Goal: Information Seeking & Learning: Learn about a topic

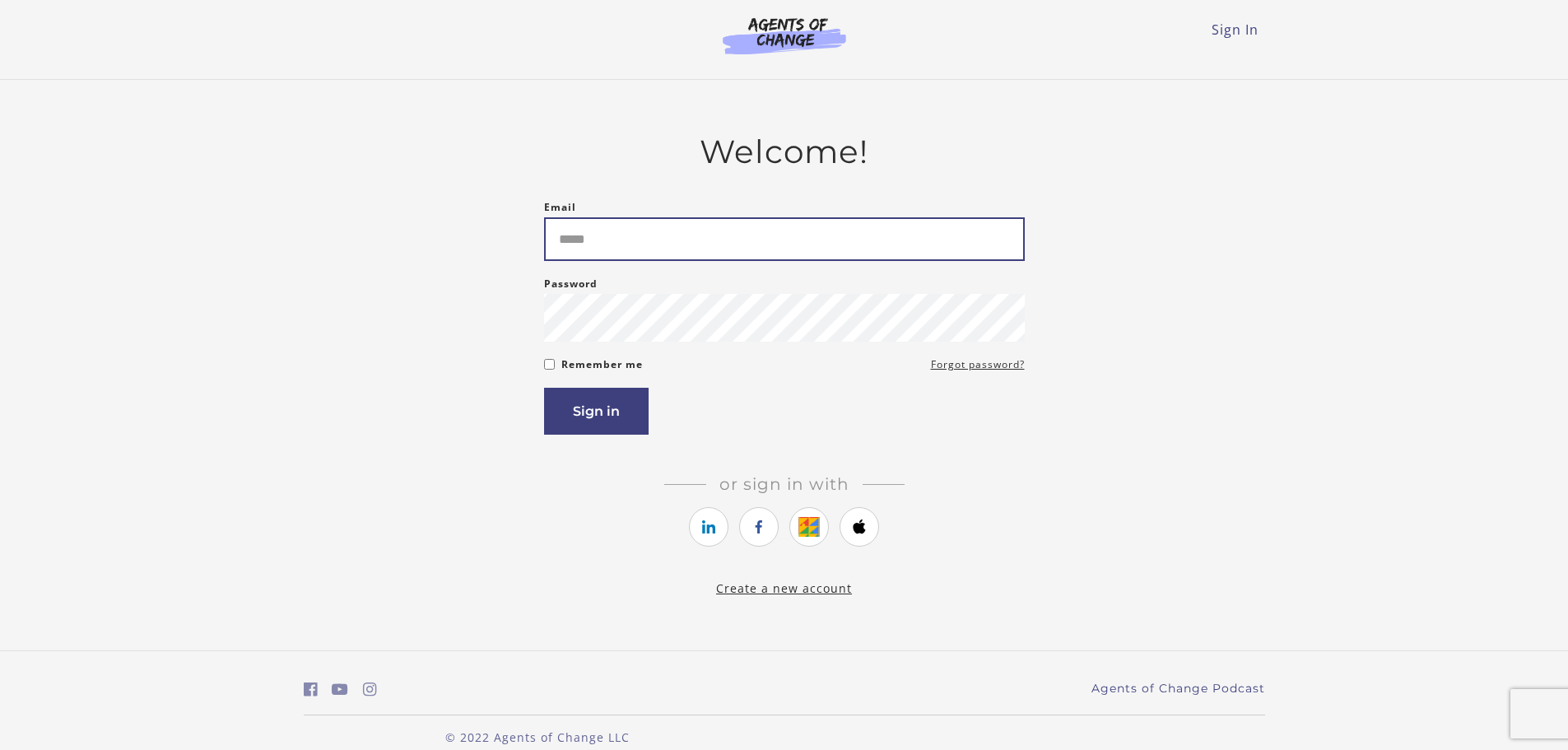
click at [681, 252] on input "Email" at bounding box center [784, 239] width 481 height 44
type input "**********"
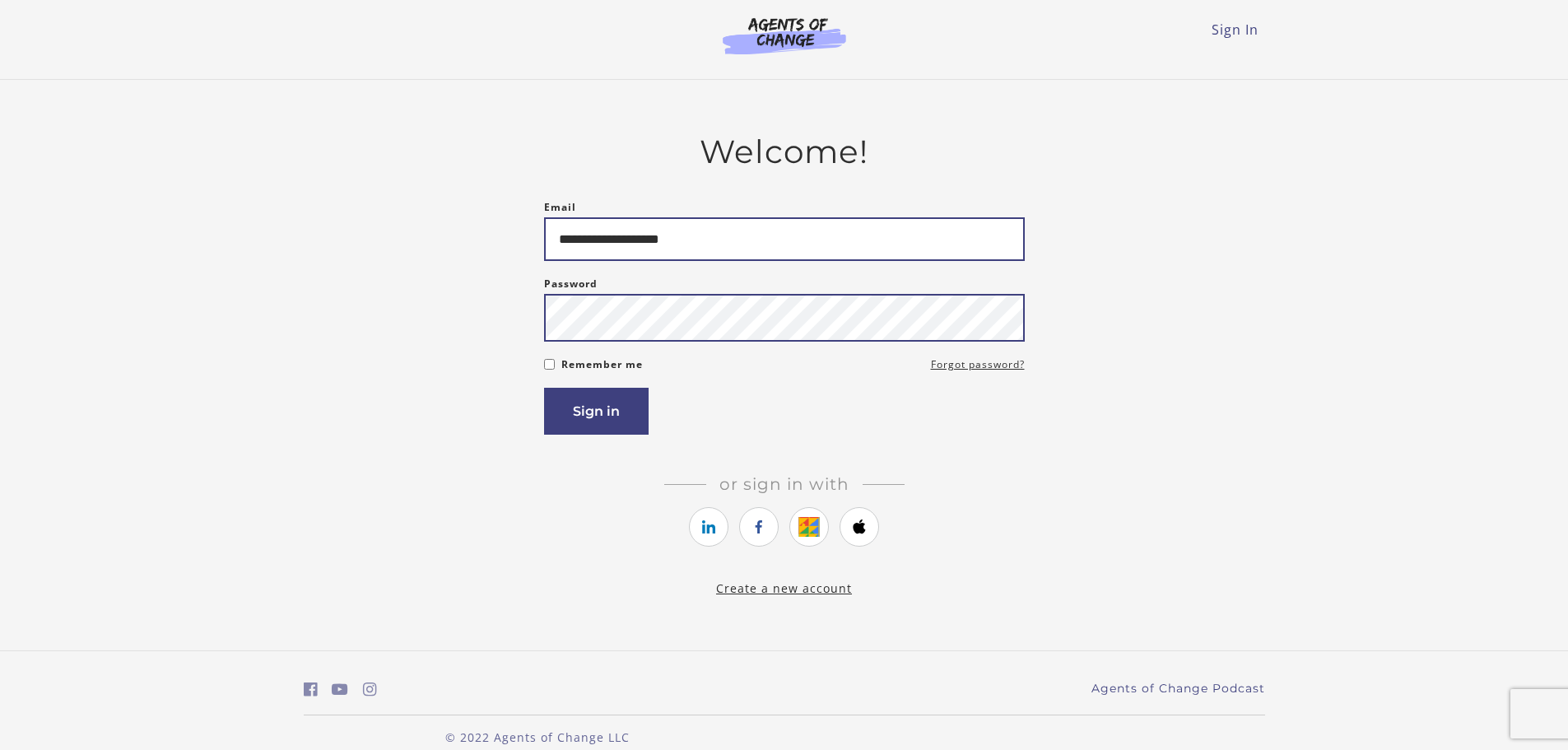
click at [544, 388] on button "Sign in" at bounding box center [596, 412] width 105 height 47
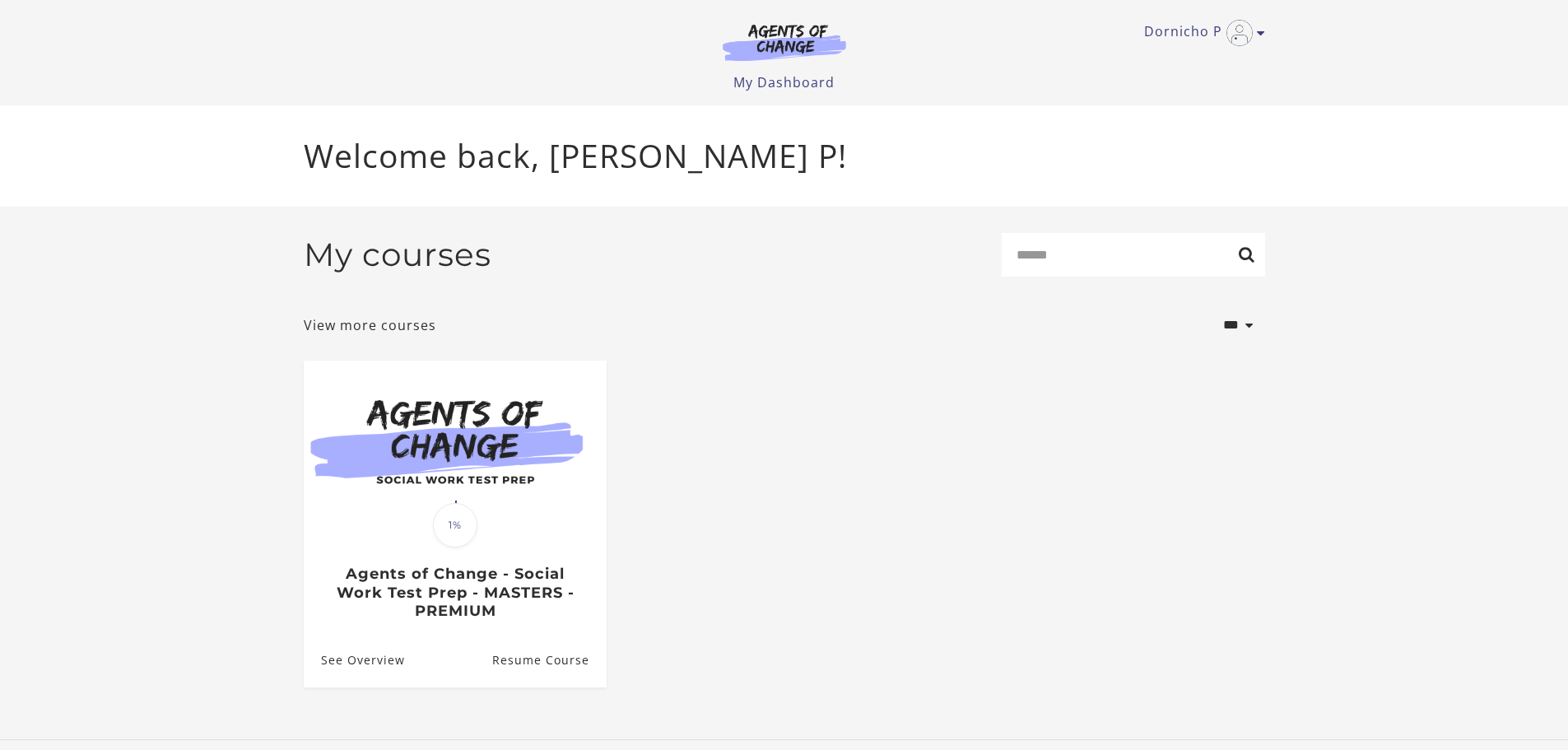
scroll to position [8, 0]
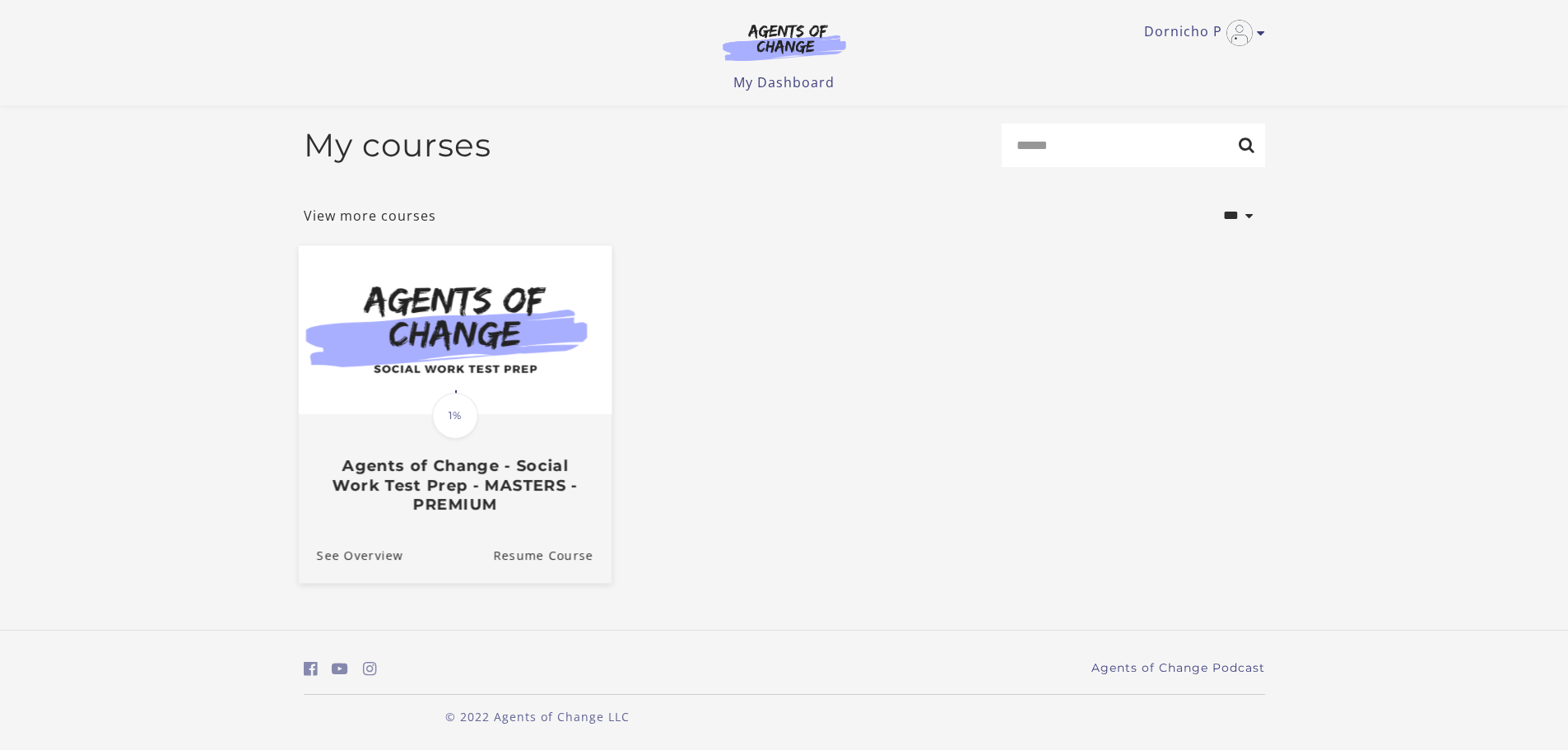
click at [452, 414] on span "1%" at bounding box center [455, 416] width 46 height 46
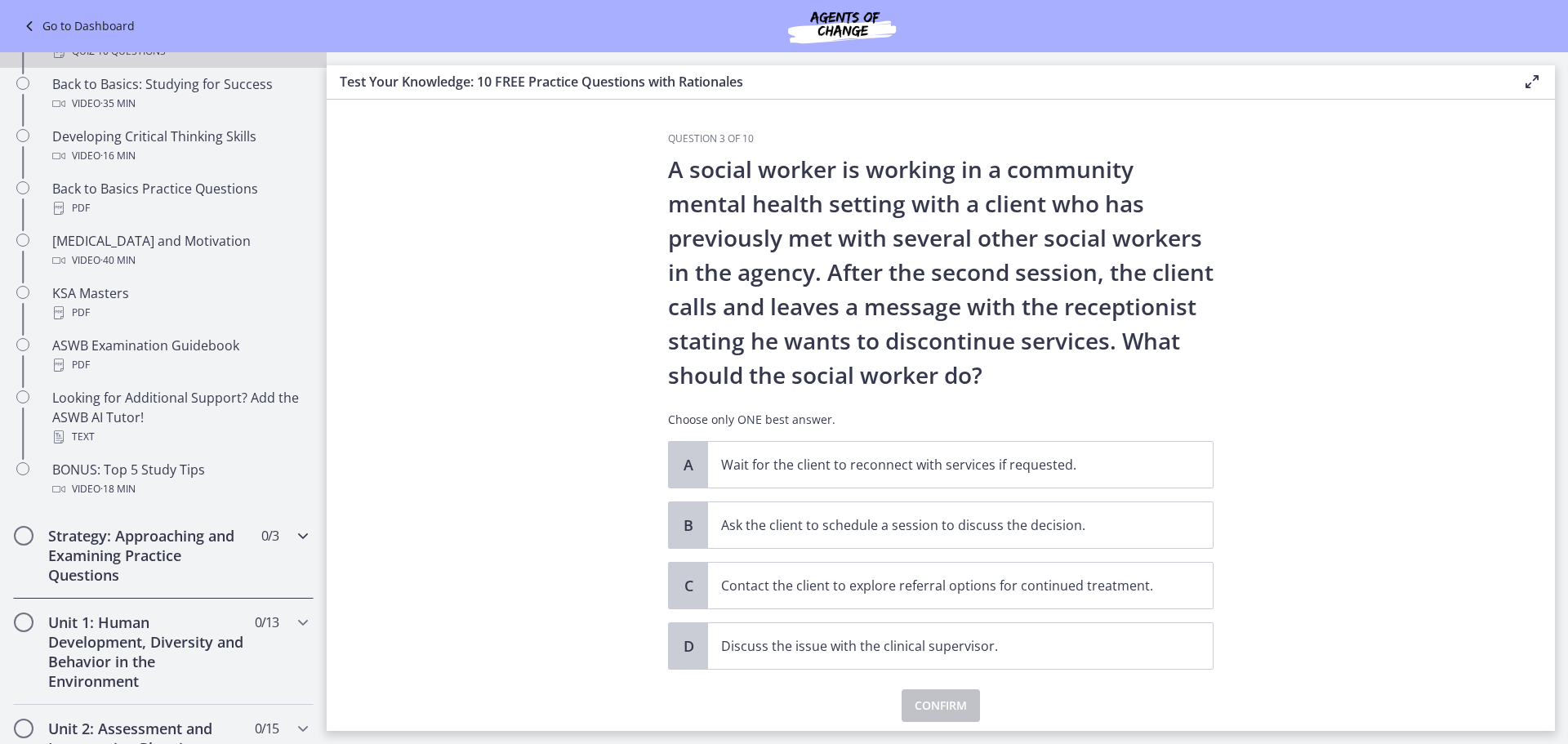
scroll to position [572, 0]
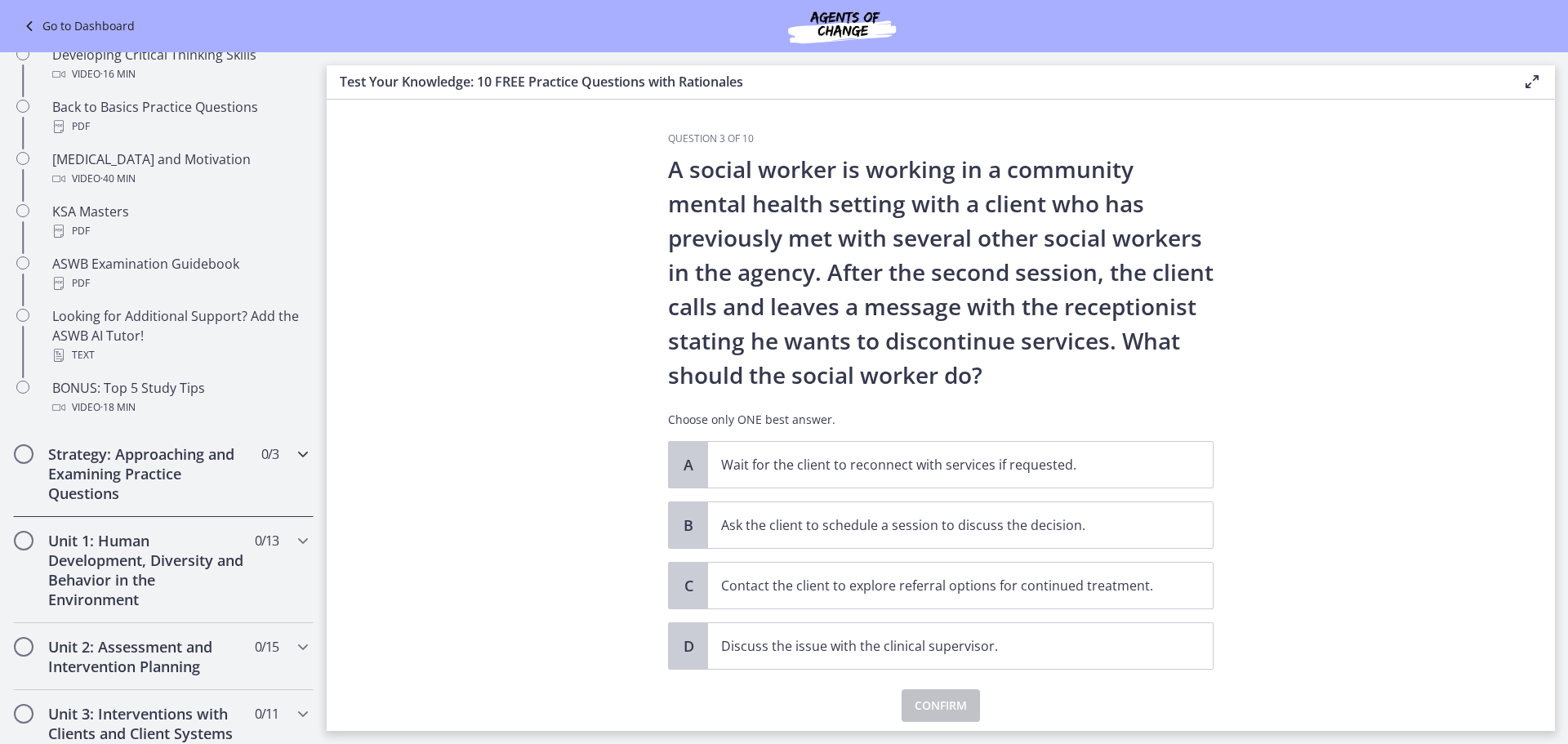
click at [68, 479] on h2 "Strategy: Approaching and Examining Practice Questions" at bounding box center [148, 474] width 199 height 58
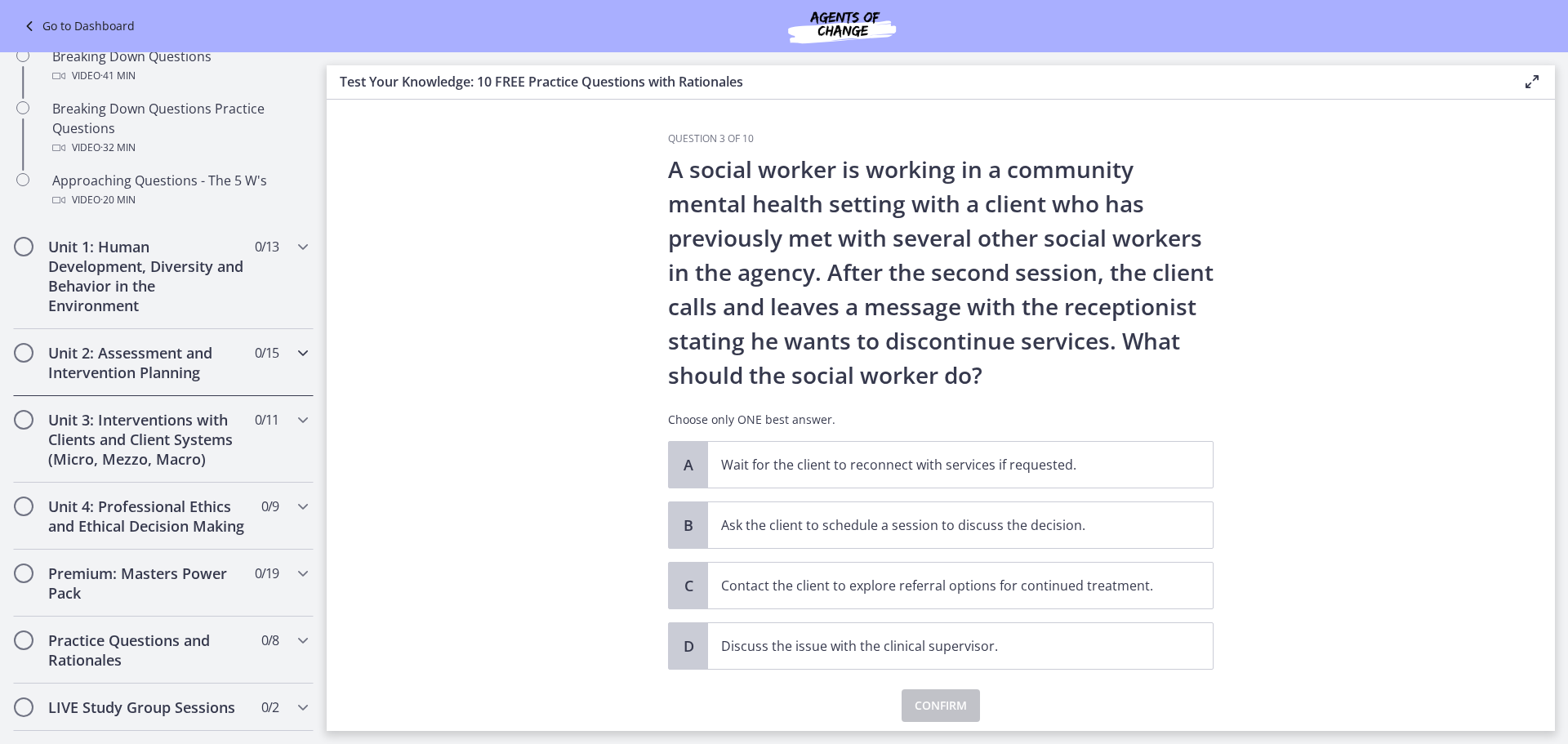
scroll to position [245, 0]
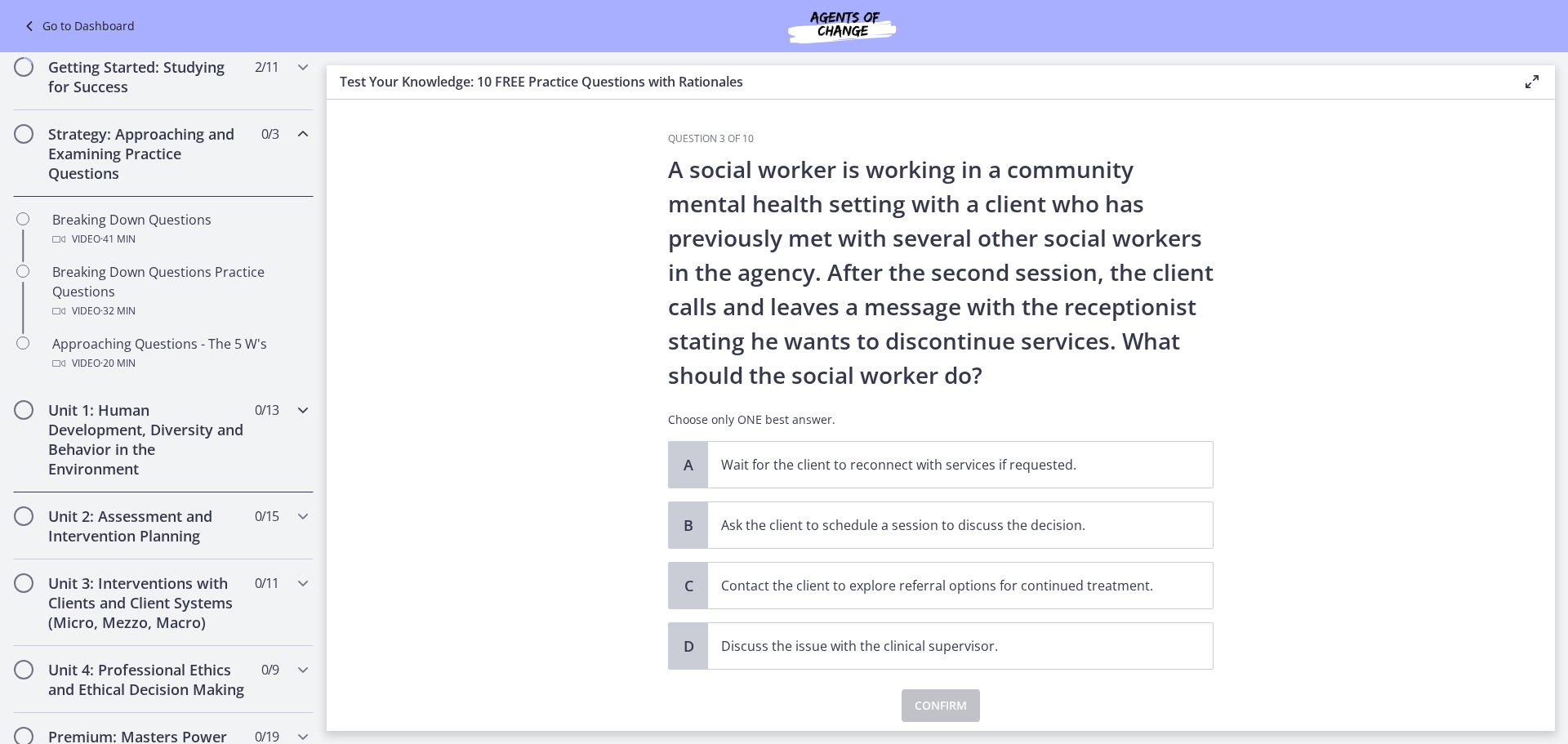
click at [96, 451] on h2 "Unit 1: Human Development, Diversity and Behavior in the Environment" at bounding box center [148, 440] width 199 height 79
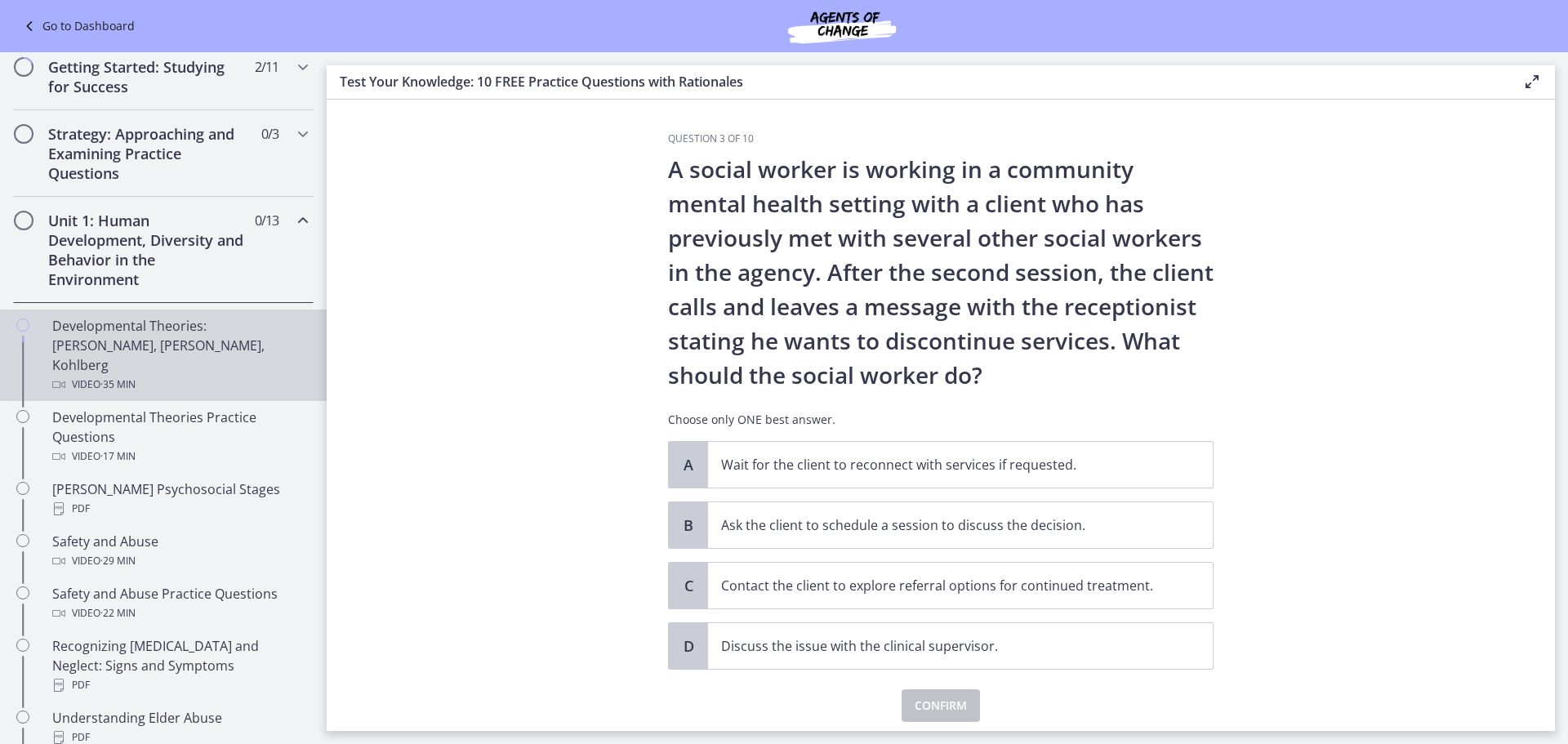
click at [181, 344] on div "Developmental Theories: [PERSON_NAME], [PERSON_NAME], Kohlberg Video · 35 min" at bounding box center [180, 355] width 255 height 79
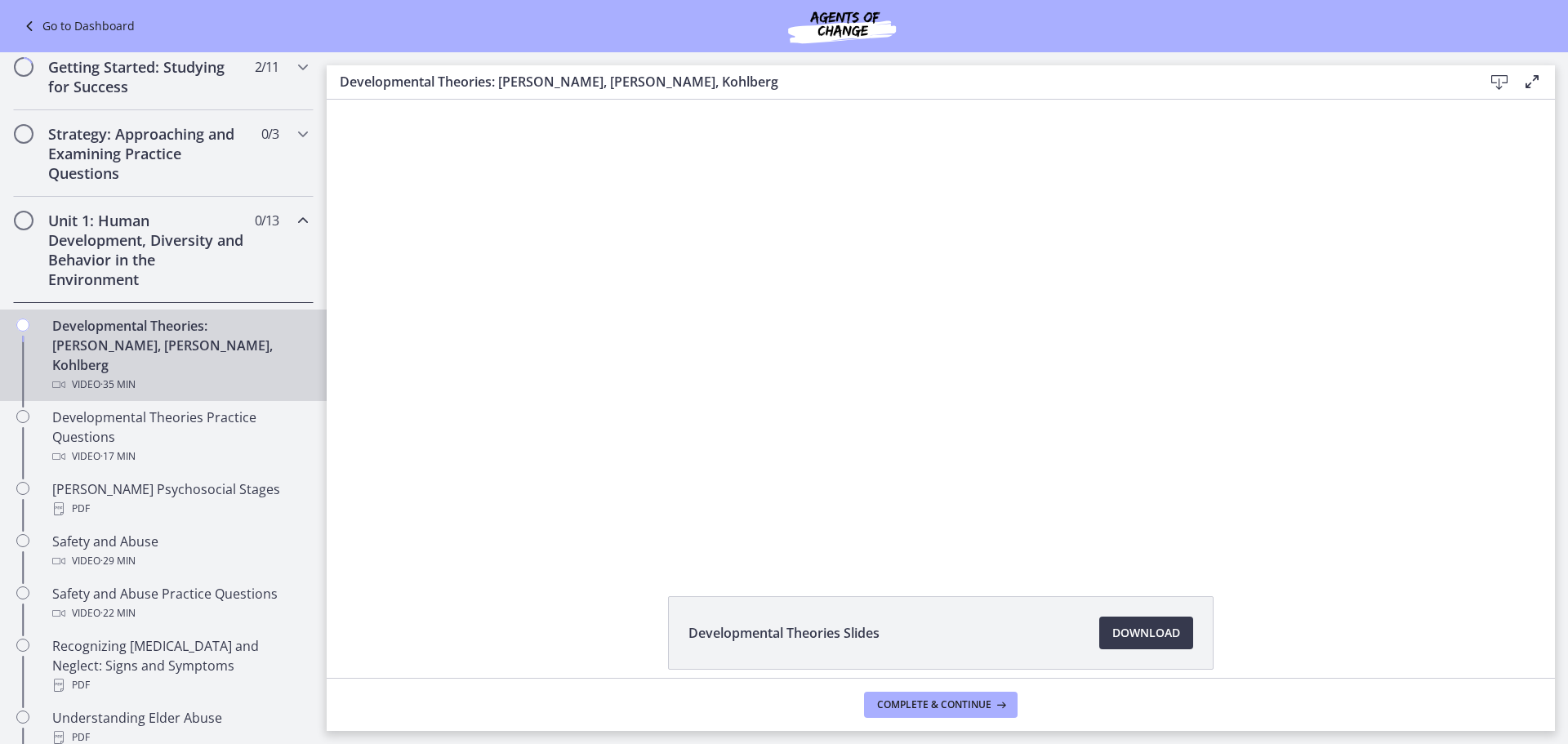
click at [1414, 248] on div "Click for sound @keyframes VOLUME_SMALL_WAVE_FLASH { 0% { opacity: 0; } 33% { o…" at bounding box center [940, 329] width 1228 height 459
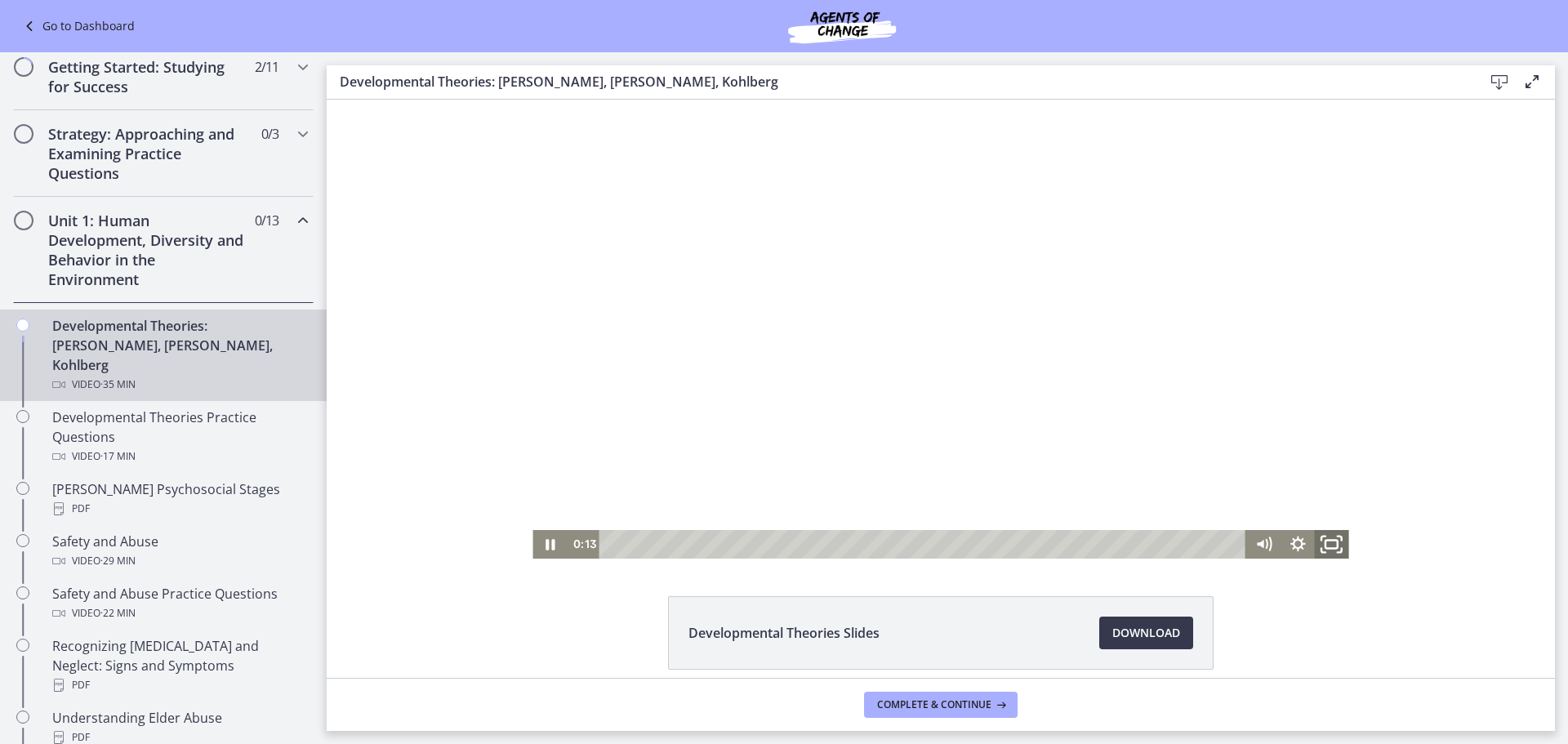
click at [1325, 549] on rect "Fullscreen" at bounding box center [1331, 545] width 13 height 8
click at [539, 547] on icon "Pause" at bounding box center [549, 544] width 41 height 34
click at [546, 546] on icon "Play Video" at bounding box center [551, 545] width 11 height 14
click at [547, 547] on icon "Pause" at bounding box center [550, 545] width 12 height 13
drag, startPoint x: 540, startPoint y: 545, endPoint x: 552, endPoint y: 547, distance: 12.2
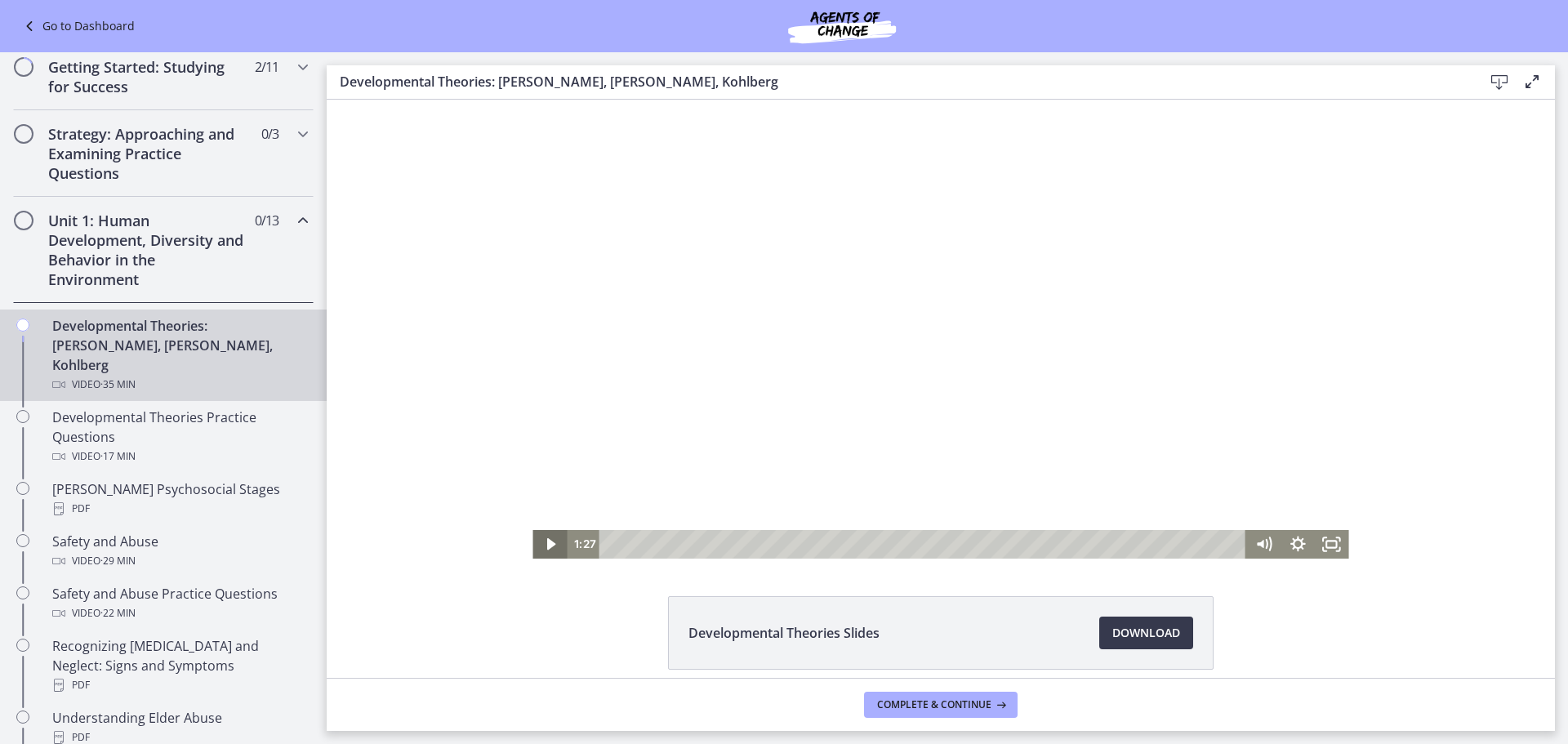
click at [547, 545] on icon "Play Video" at bounding box center [551, 545] width 9 height 13
click at [1324, 544] on icon "Fullscreen" at bounding box center [1332, 544] width 41 height 34
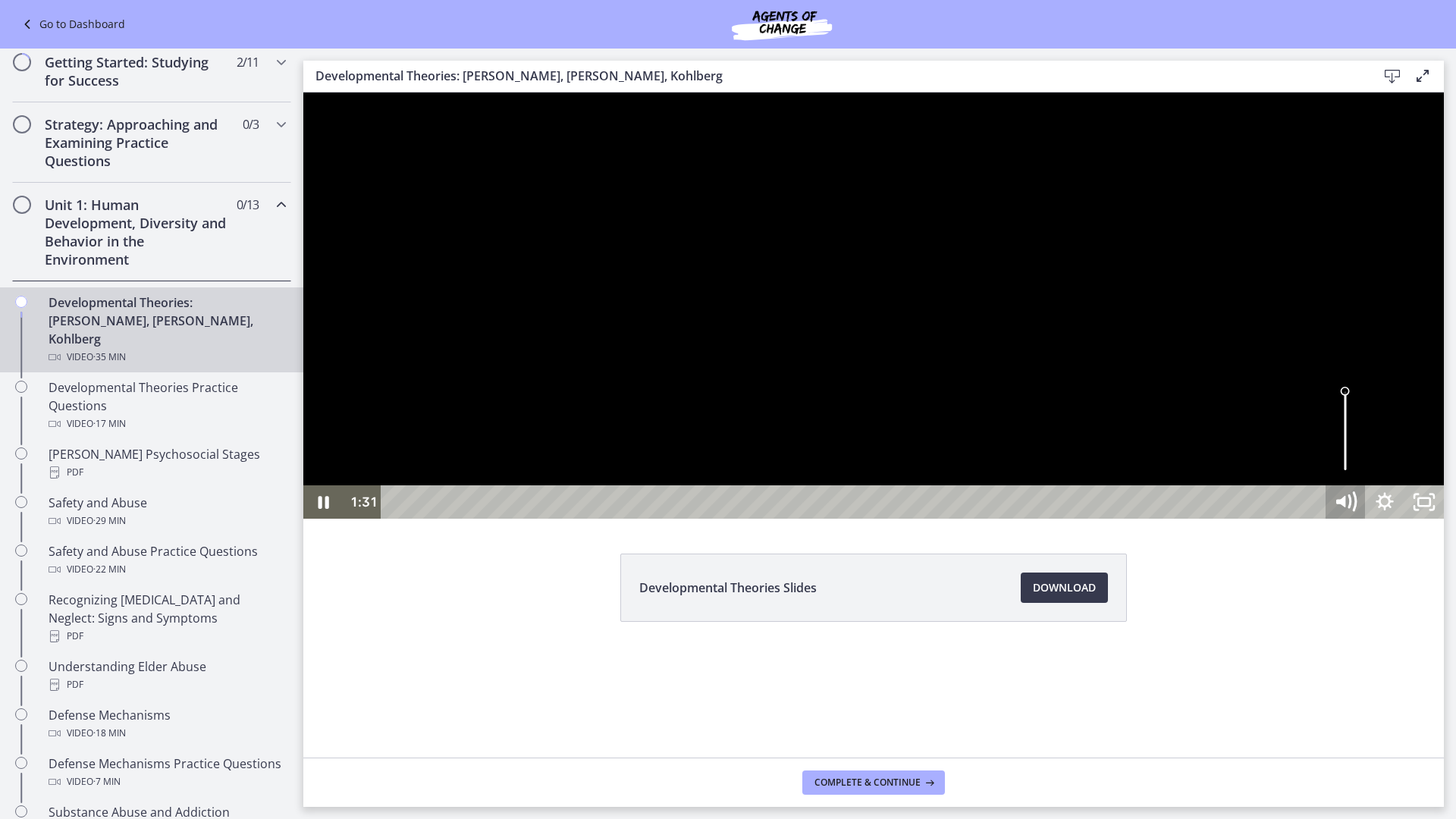
click at [1356, 510] on g "Mute" at bounding box center [1352, 501] width 7 height 17
click at [1368, 523] on icon "Unmute" at bounding box center [1345, 502] width 47 height 41
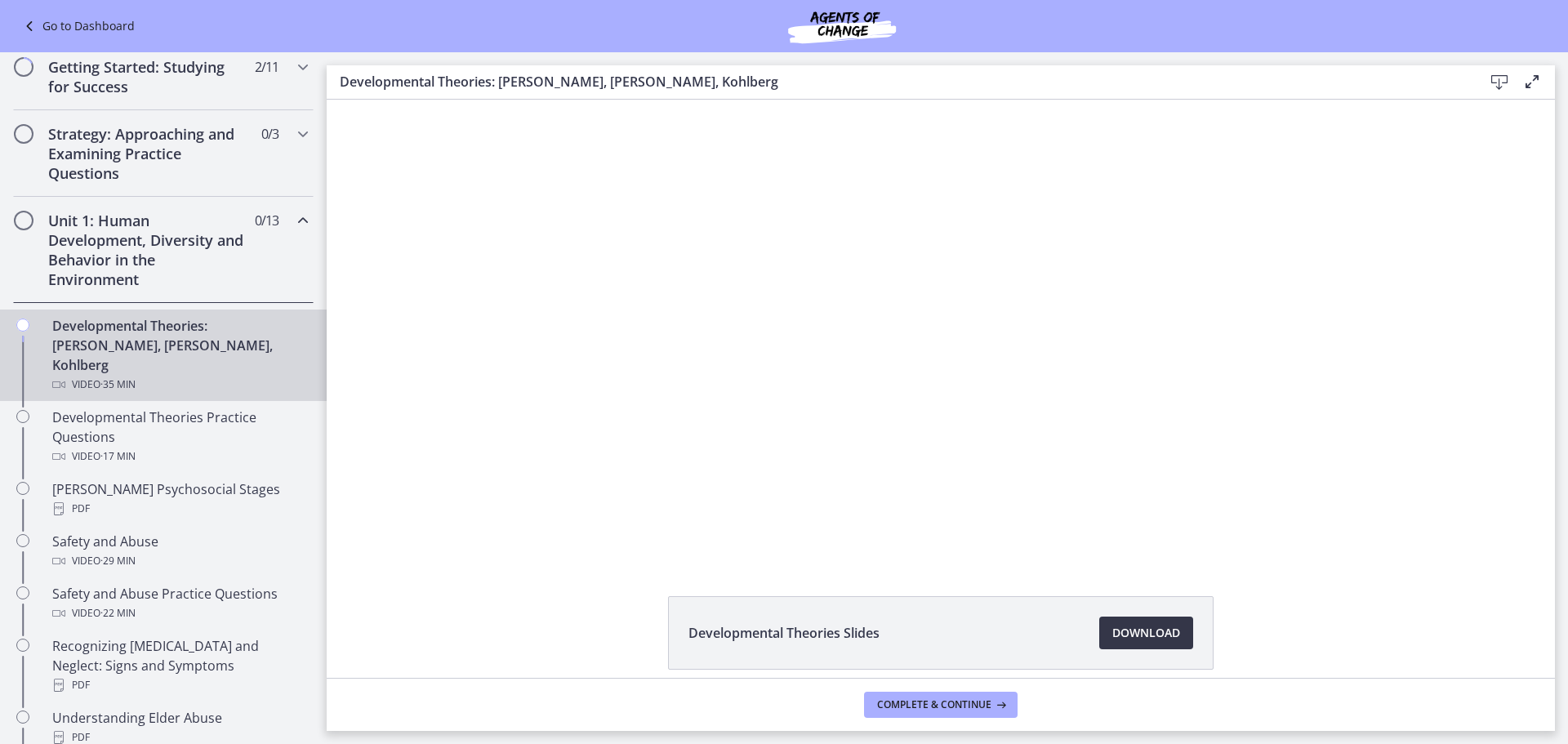
click at [1141, 637] on span "Download Opens in a new window" at bounding box center [1146, 633] width 68 height 19
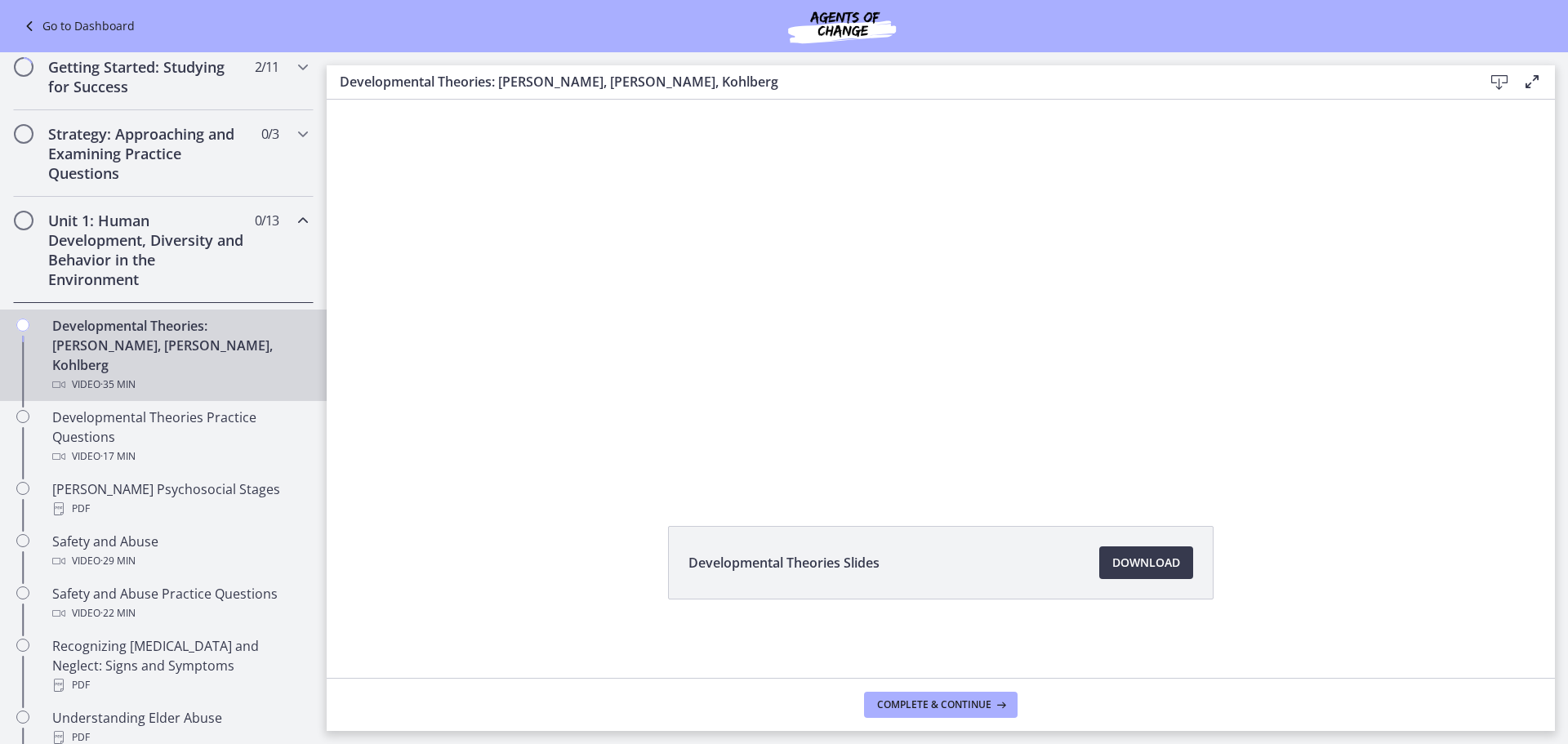
click at [1486, 208] on div "Click for sound @keyframes VOLUME_SMALL_WAVE_FLASH { 0% { opacity: 0; } 33% { o…" at bounding box center [940, 259] width 1228 height 459
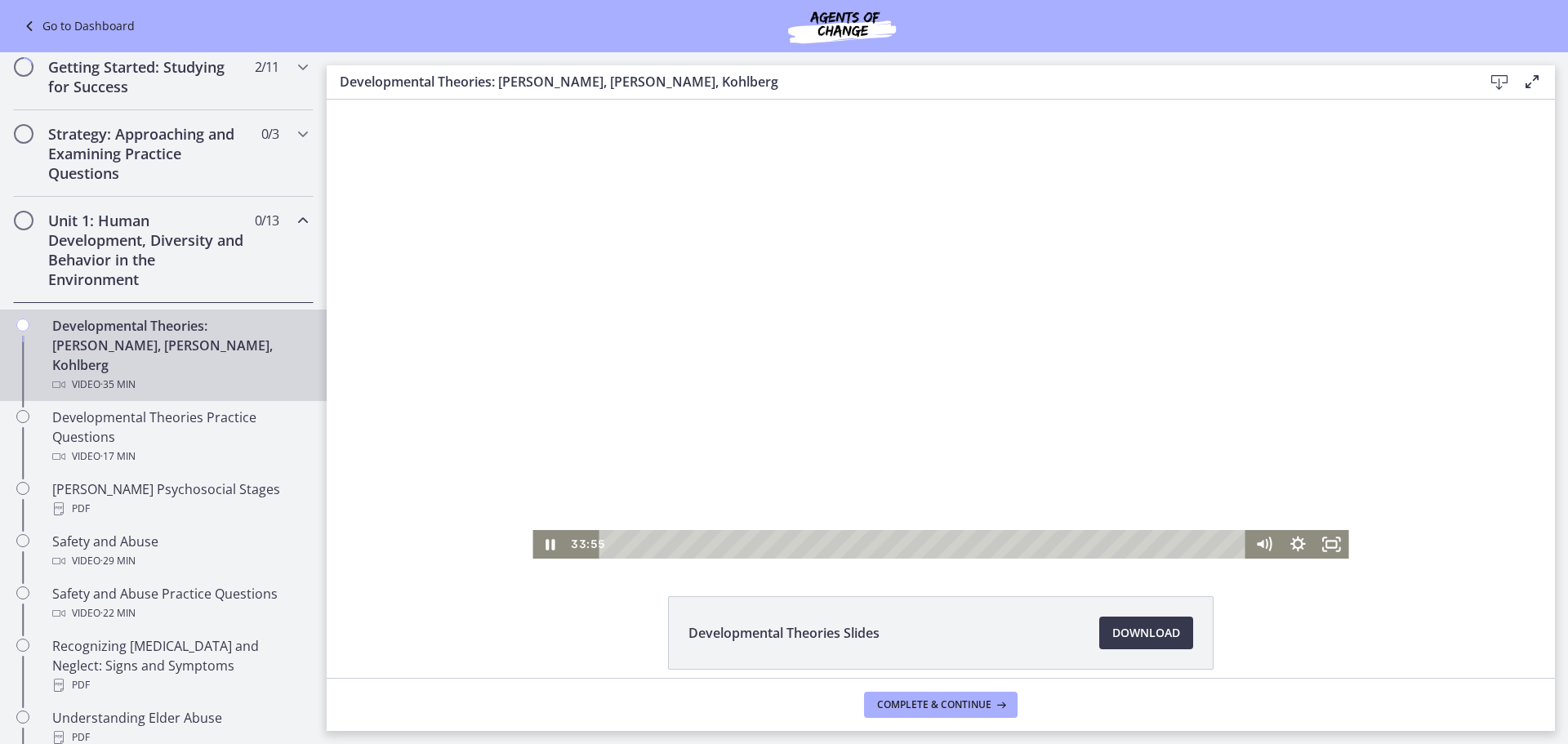
click at [671, 363] on div at bounding box center [940, 329] width 816 height 459
click at [670, 363] on div at bounding box center [940, 329] width 816 height 459
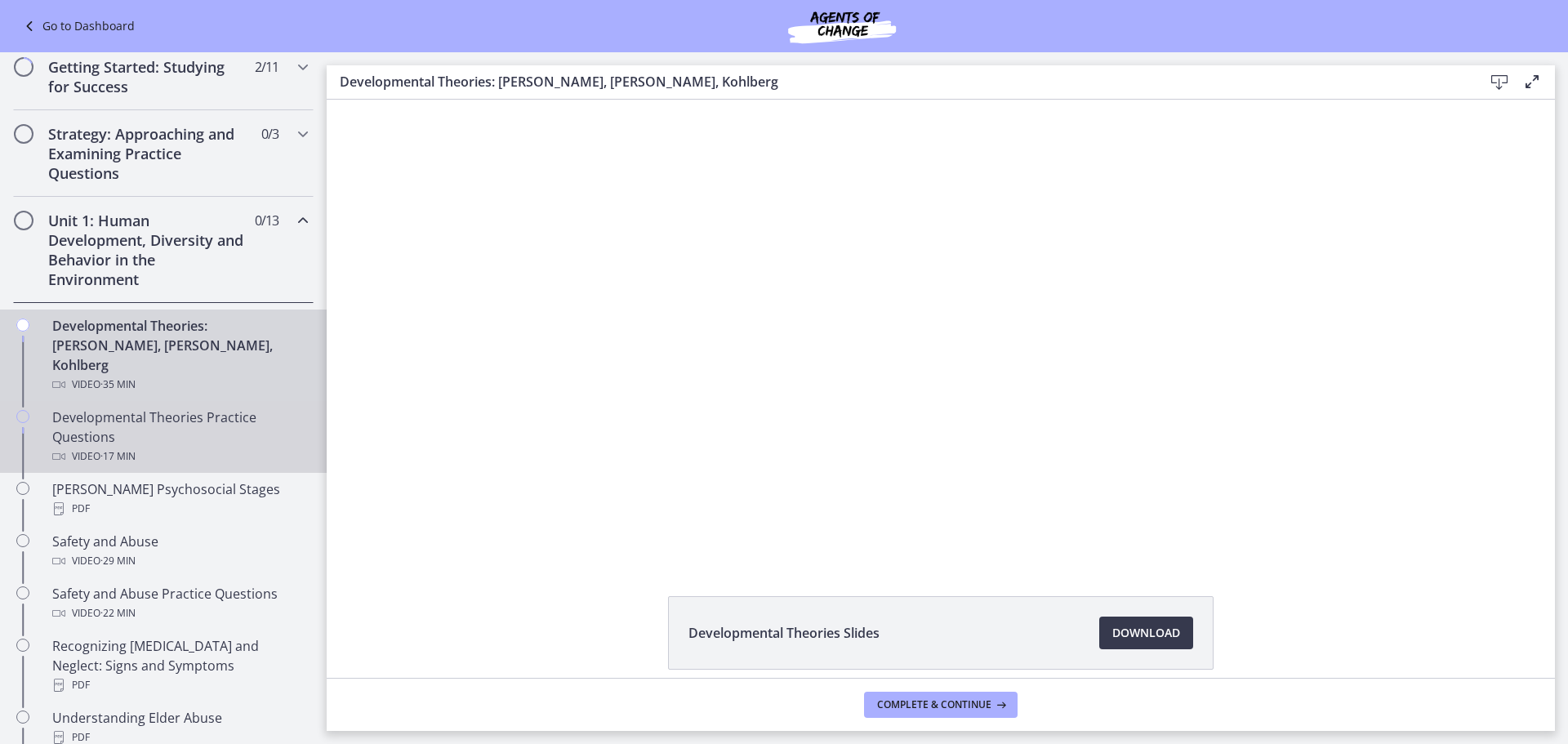
click at [164, 407] on div "Developmental Theories Practice Questions Video · 17 min" at bounding box center [180, 437] width 255 height 58
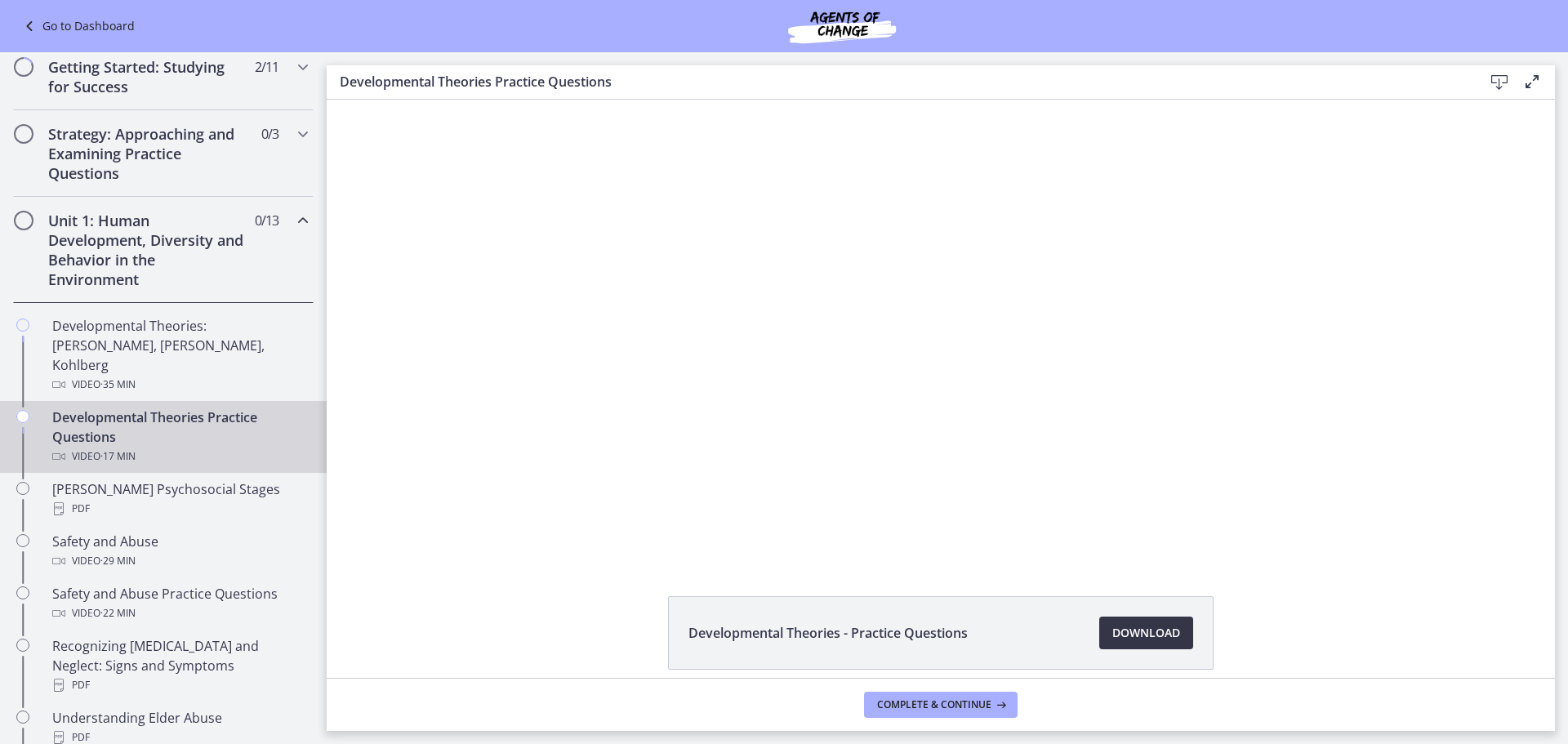
click at [1164, 638] on span "Download Opens in a new window" at bounding box center [1146, 633] width 68 height 19
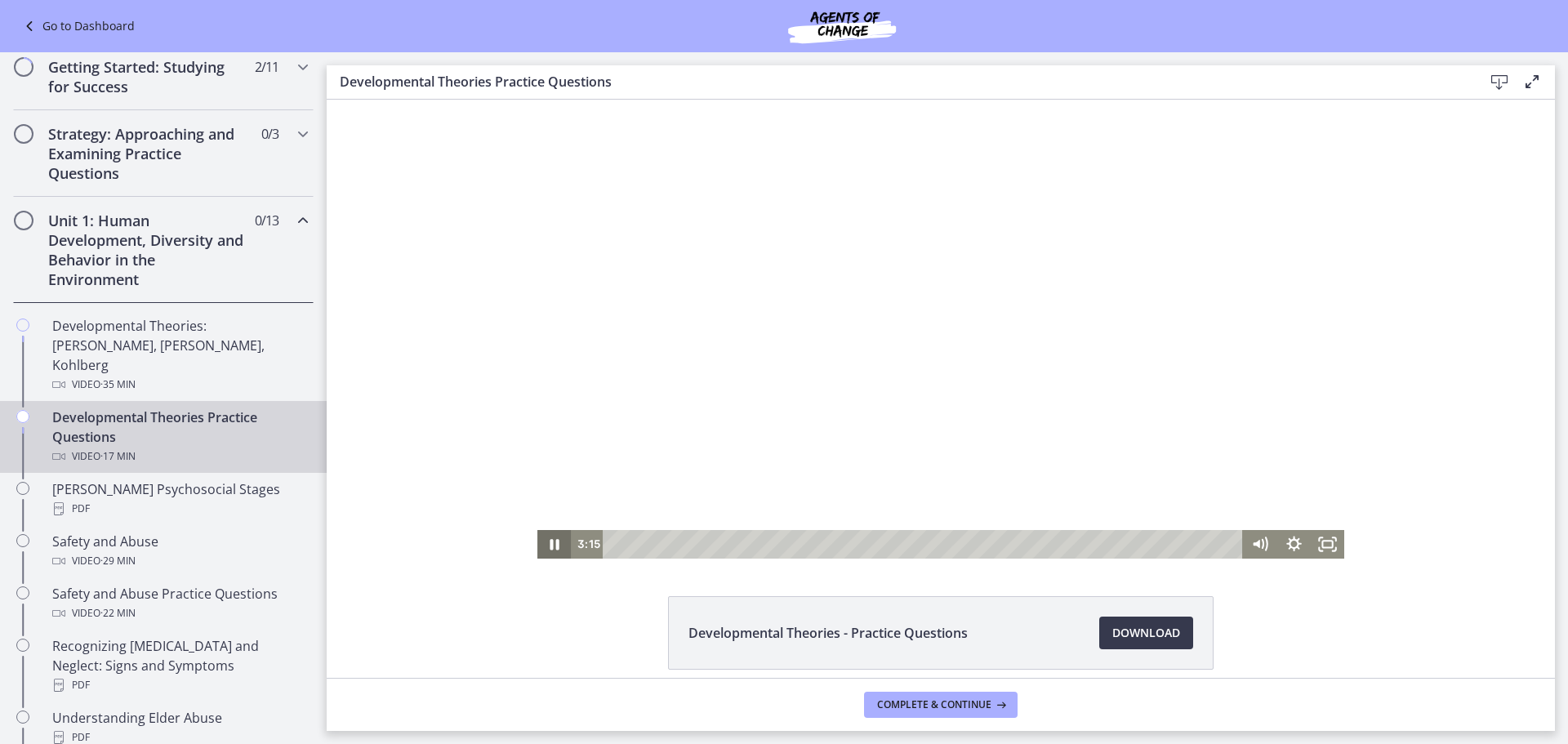
click at [555, 541] on icon "Pause" at bounding box center [554, 544] width 33 height 28
click at [550, 545] on icon "Play Video" at bounding box center [555, 545] width 11 height 14
drag, startPoint x: 1327, startPoint y: 549, endPoint x: 1654, endPoint y: 744, distance: 380.7
click at [1327, 547] on icon "Fullscreen" at bounding box center [1327, 544] width 40 height 34
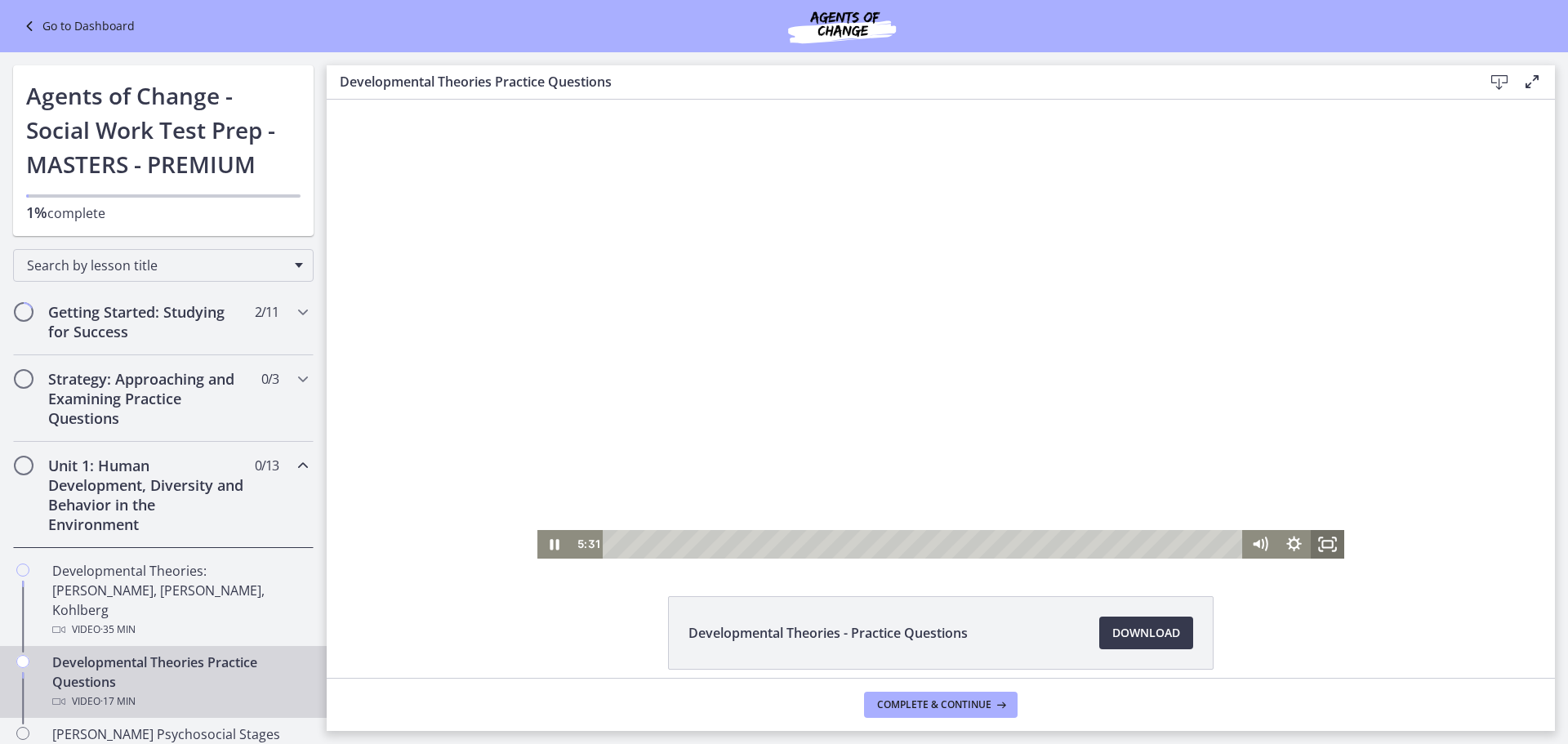
click at [1313, 545] on icon "Fullscreen" at bounding box center [1327, 544] width 33 height 28
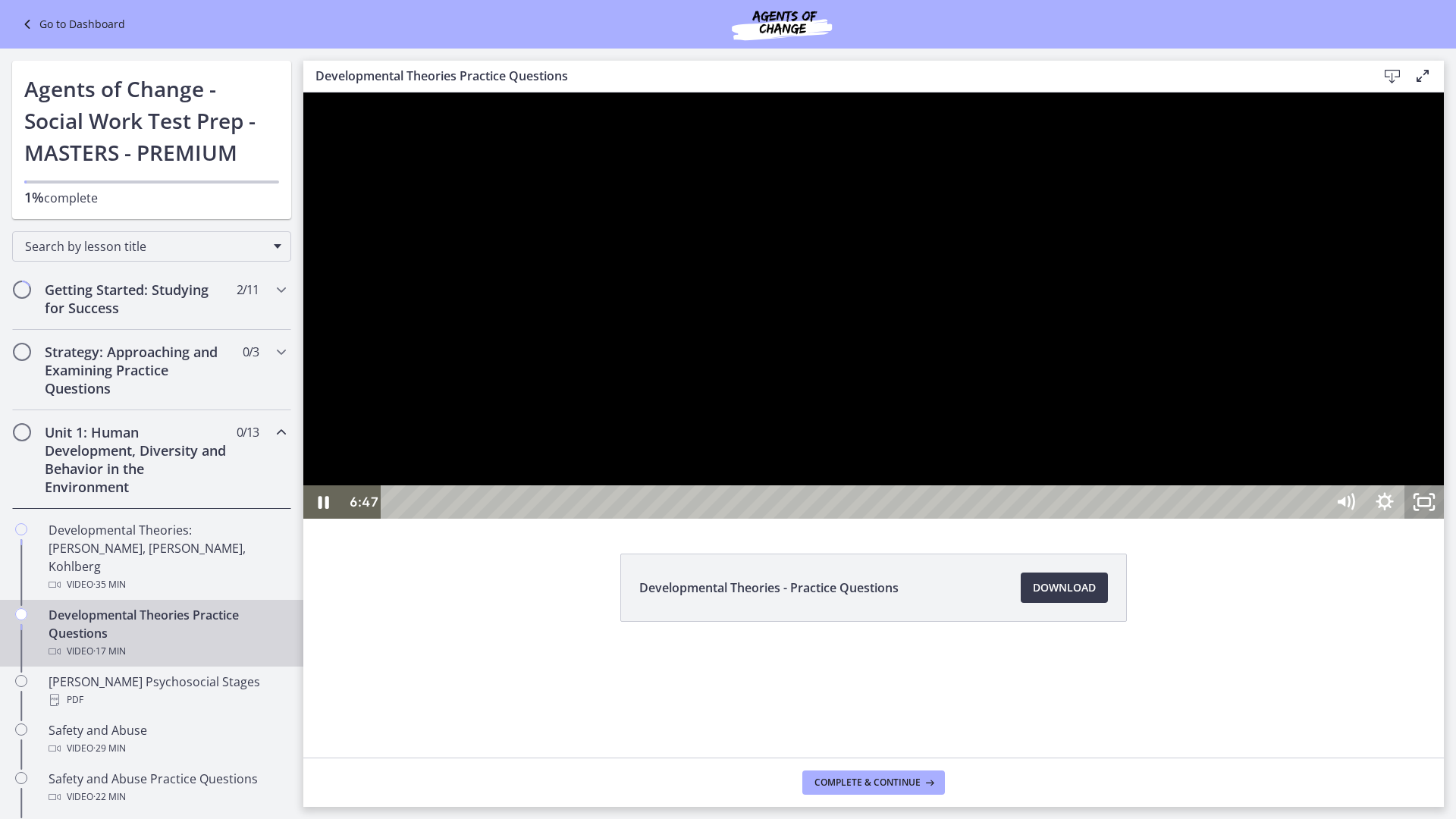
click at [1443, 519] on icon "Unfullscreen" at bounding box center [1424, 502] width 40 height 33
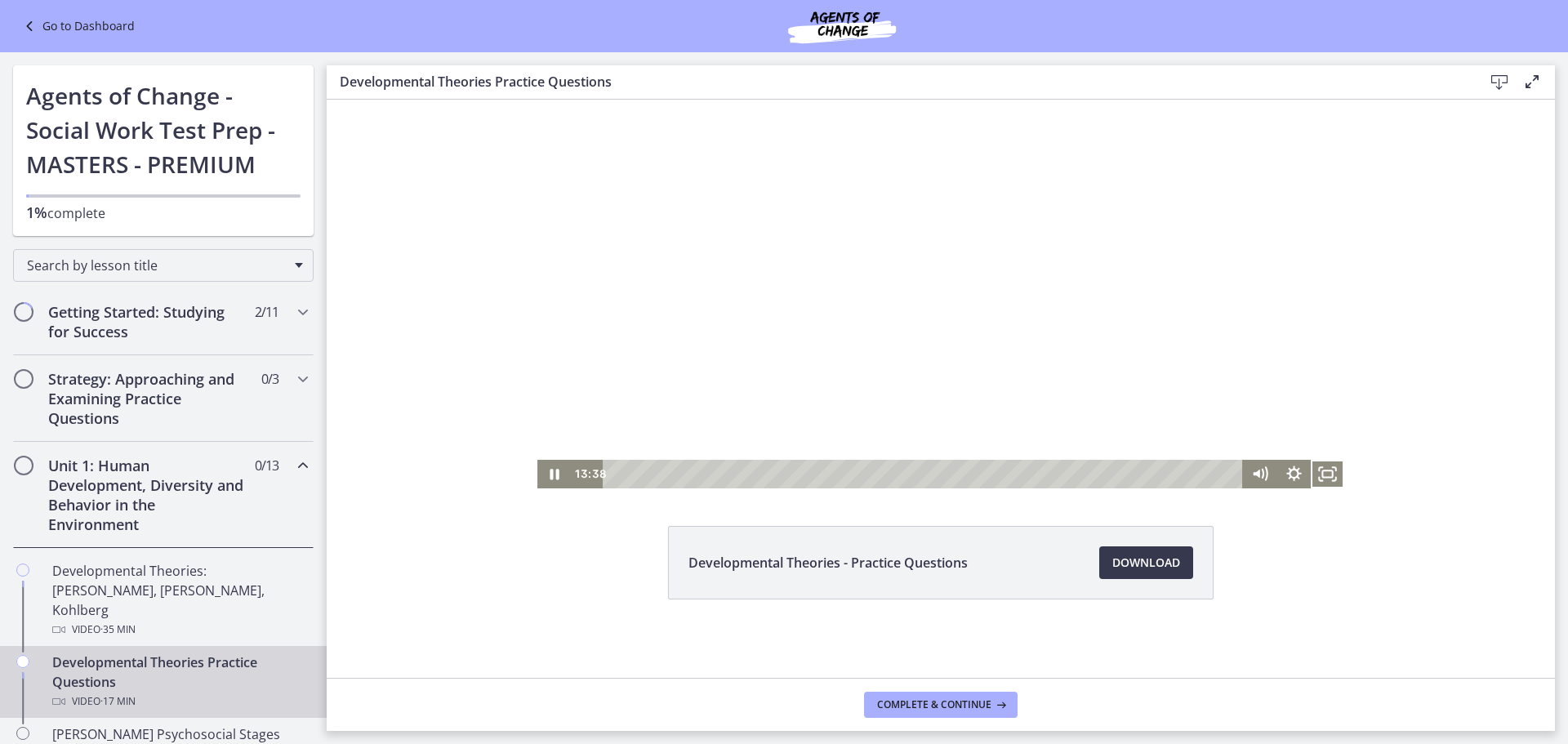
scroll to position [82, 0]
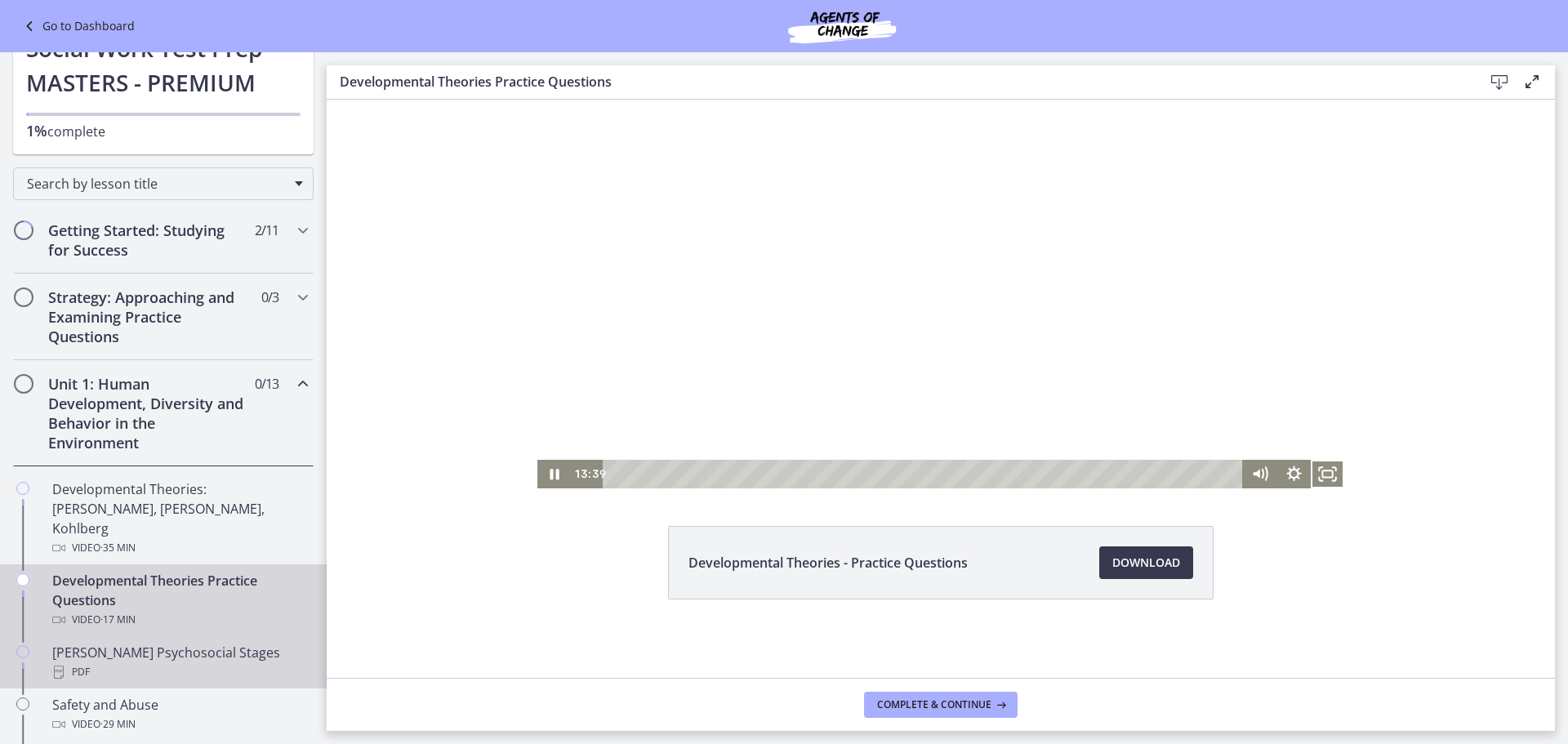
click at [186, 662] on div "PDF" at bounding box center [180, 672] width 255 height 19
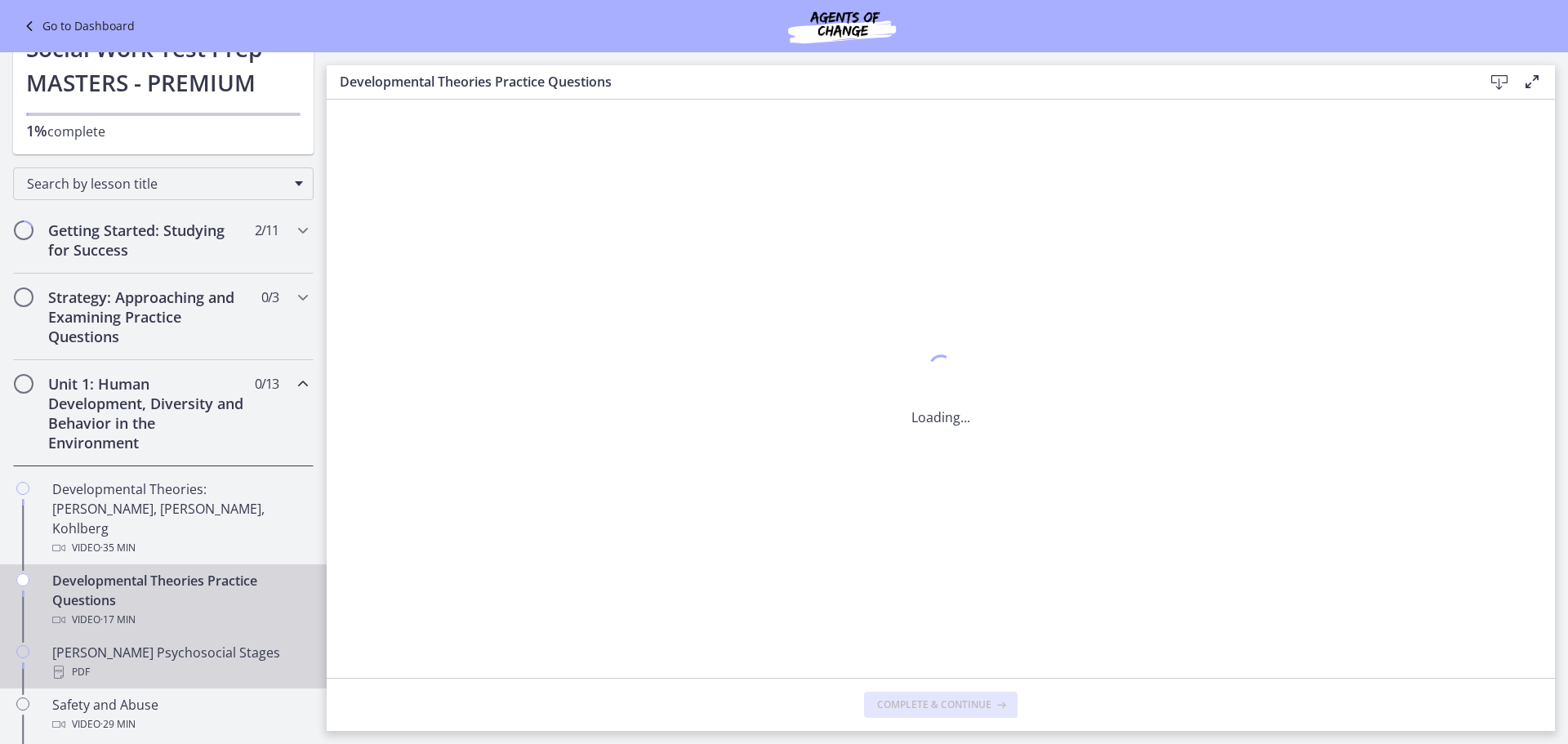
scroll to position [0, 0]
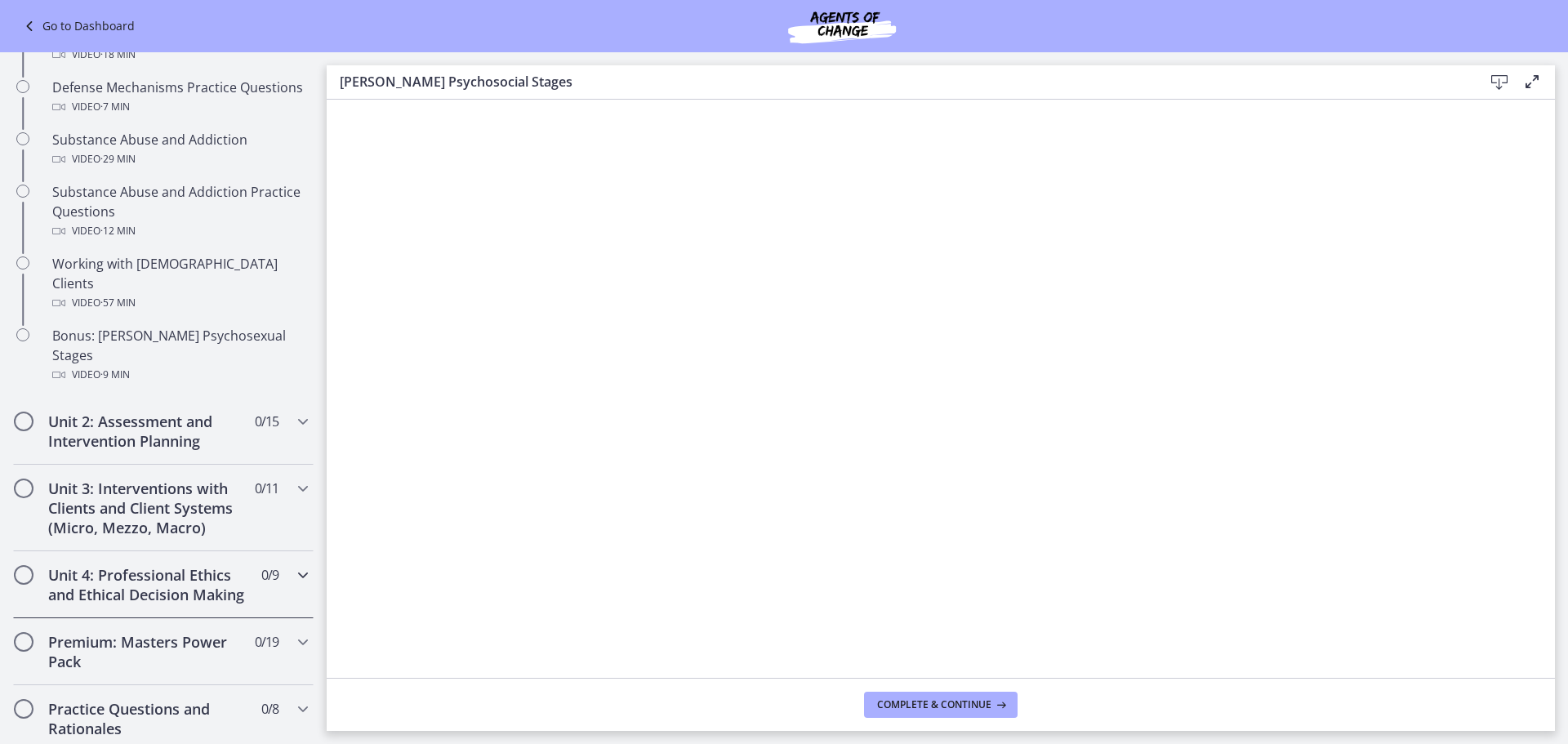
scroll to position [1225, 0]
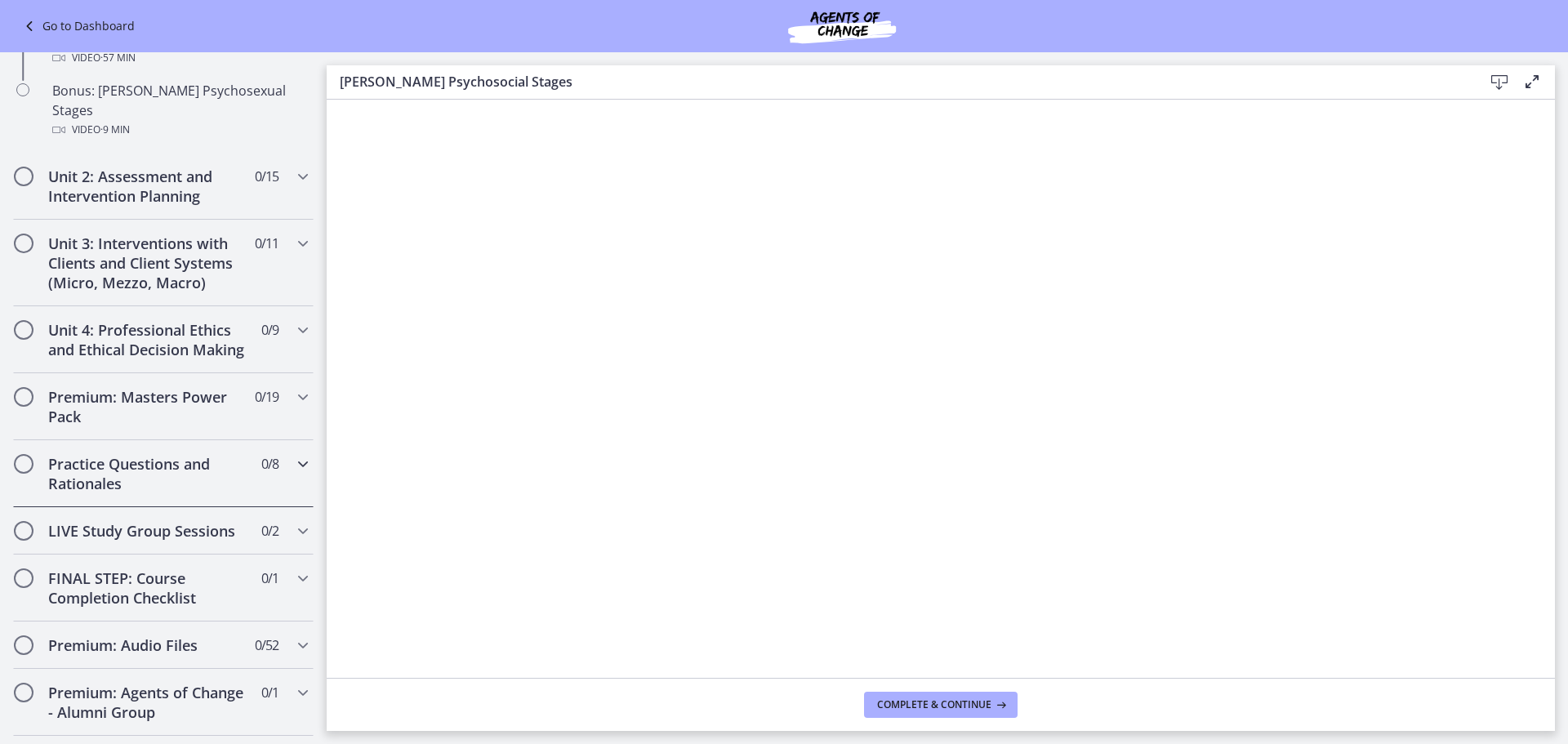
click at [169, 460] on h2 "Practice Questions and Rationales" at bounding box center [148, 474] width 199 height 39
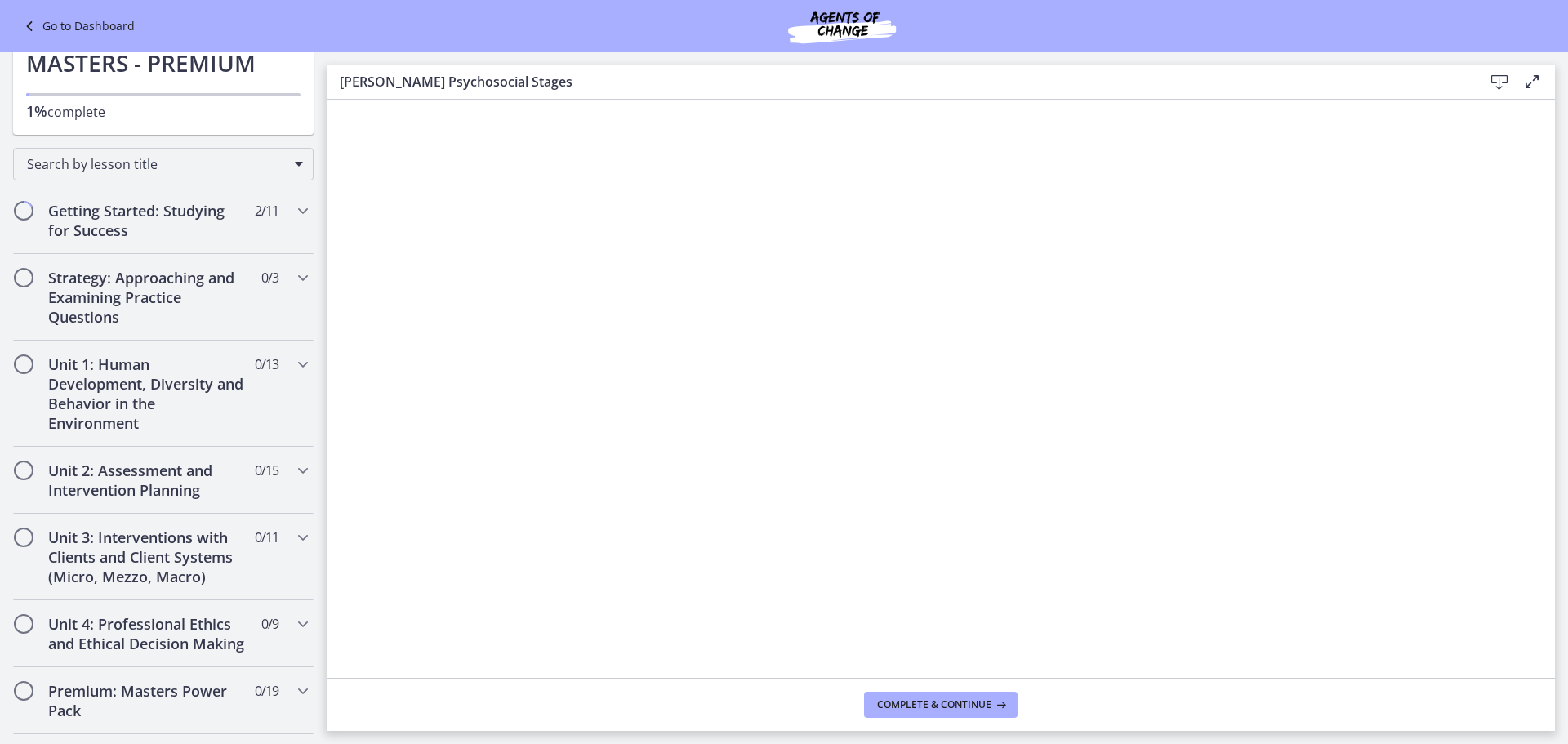
scroll to position [0, 0]
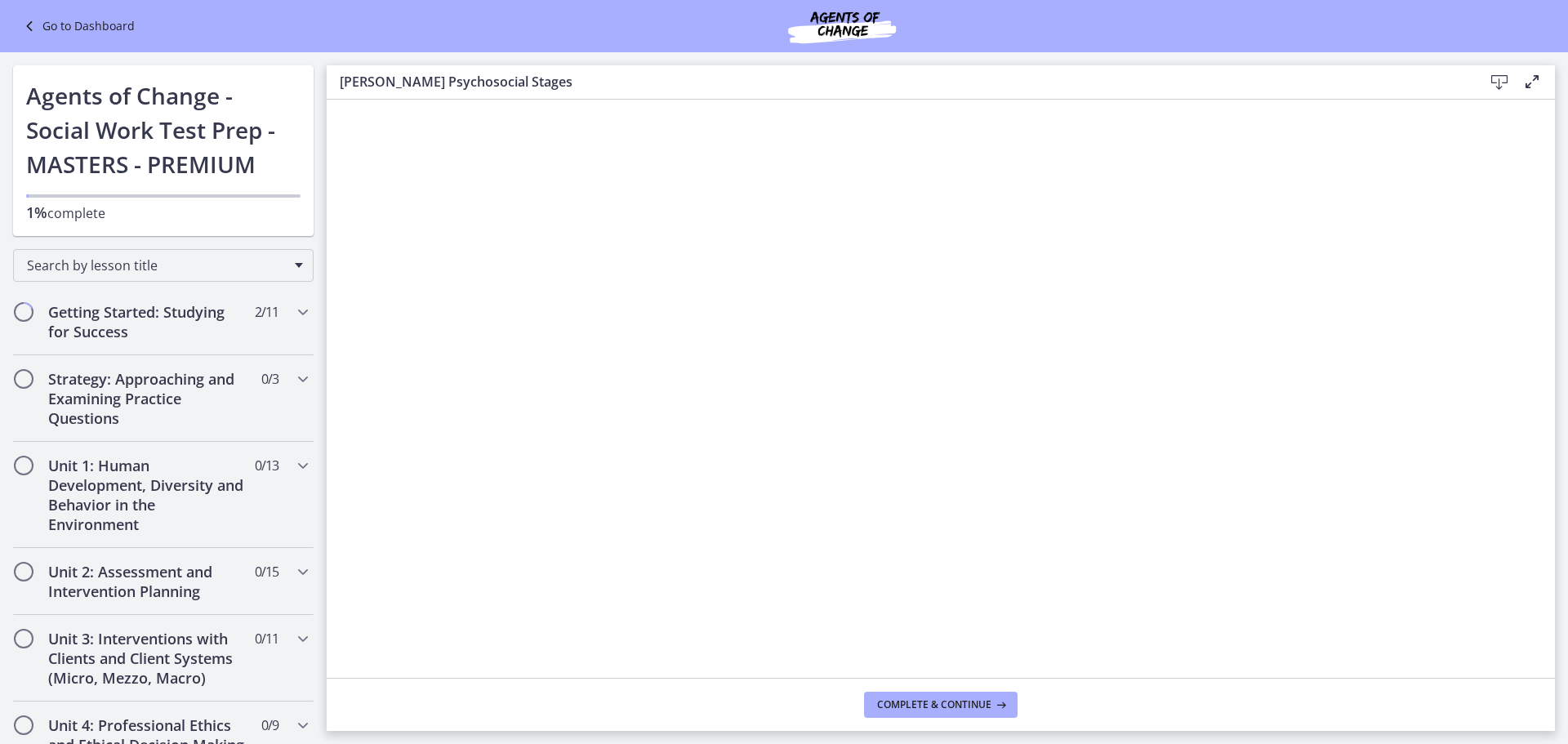
click at [59, 22] on link "Go to Dashboard" at bounding box center [77, 26] width 115 height 19
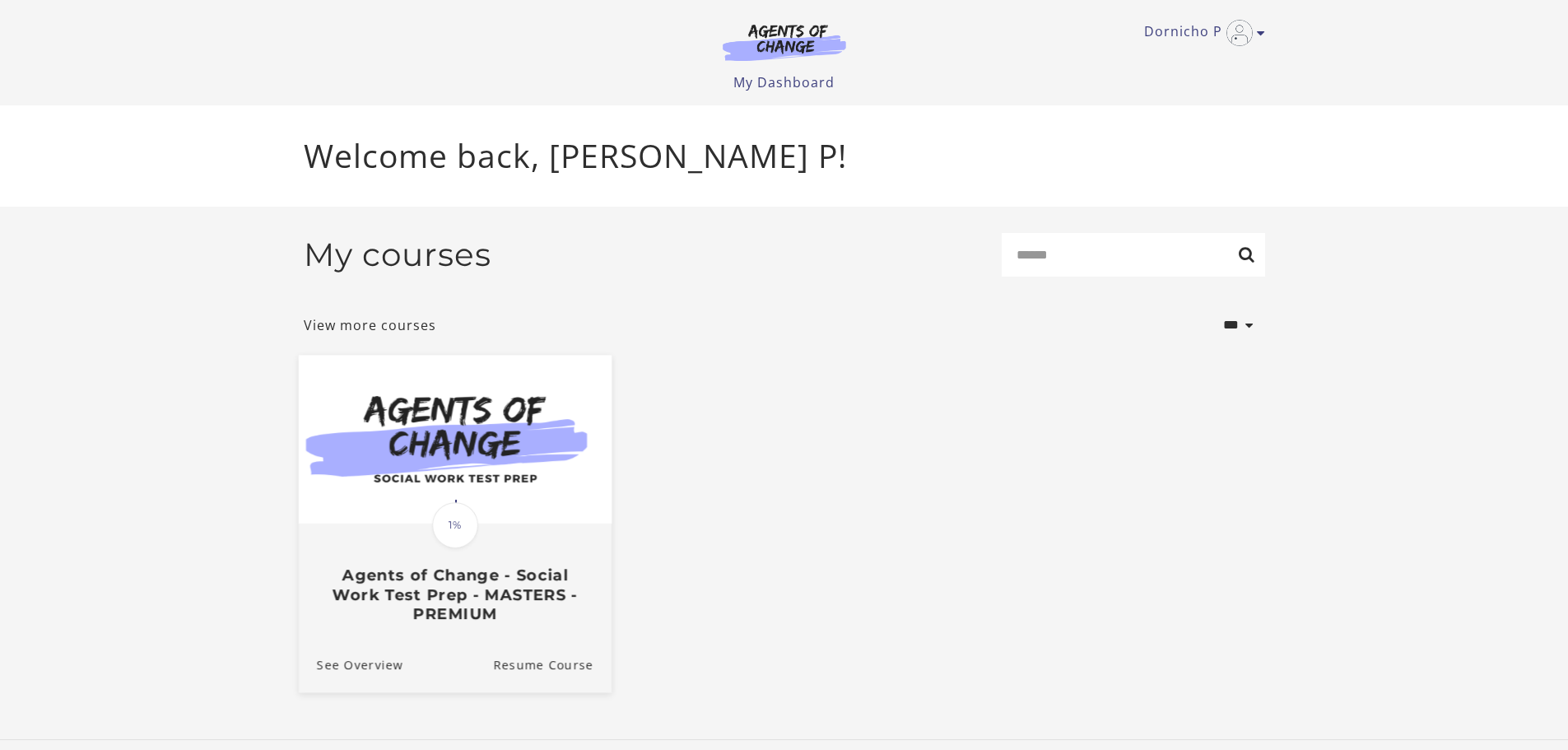
click at [455, 436] on img at bounding box center [454, 439] width 313 height 169
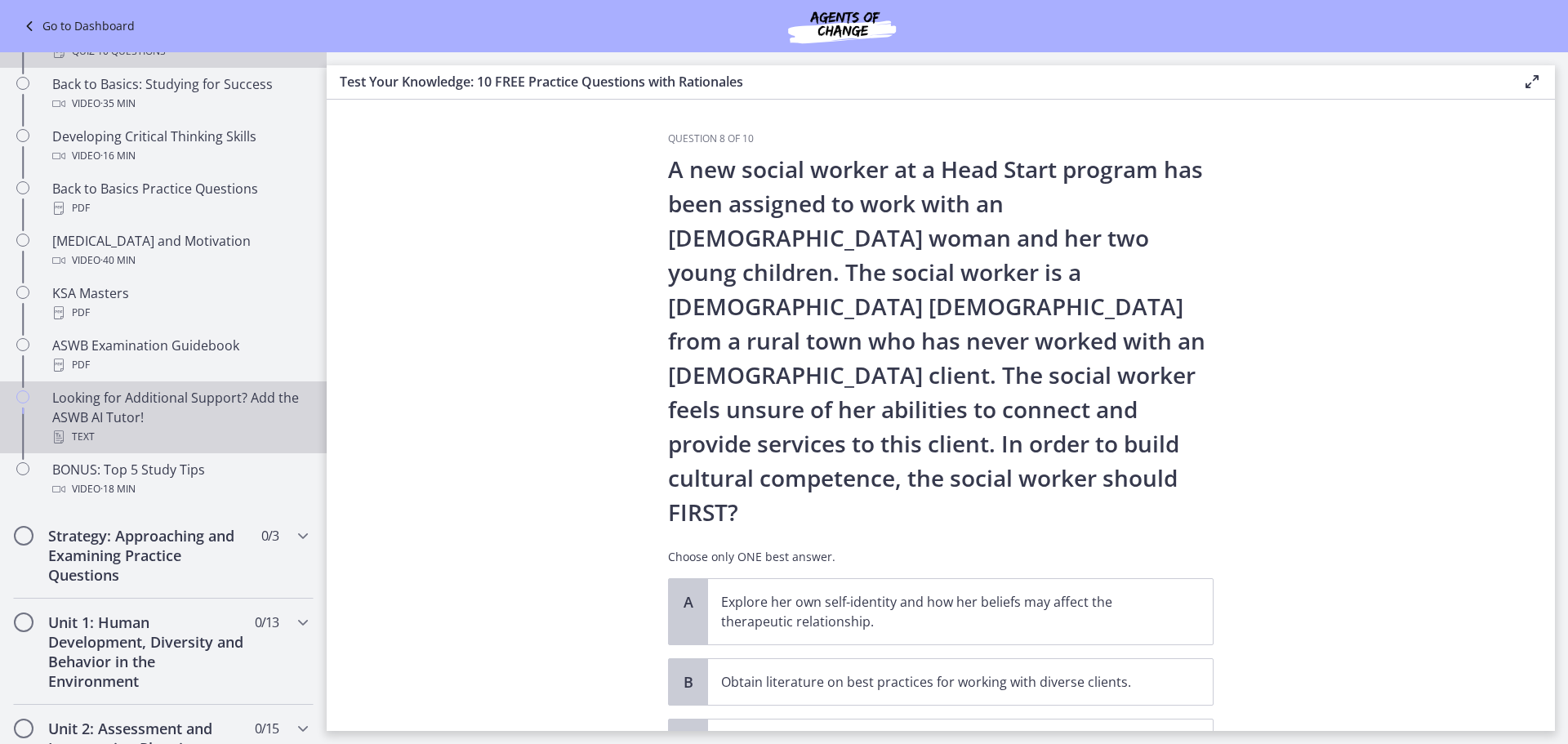
scroll to position [654, 0]
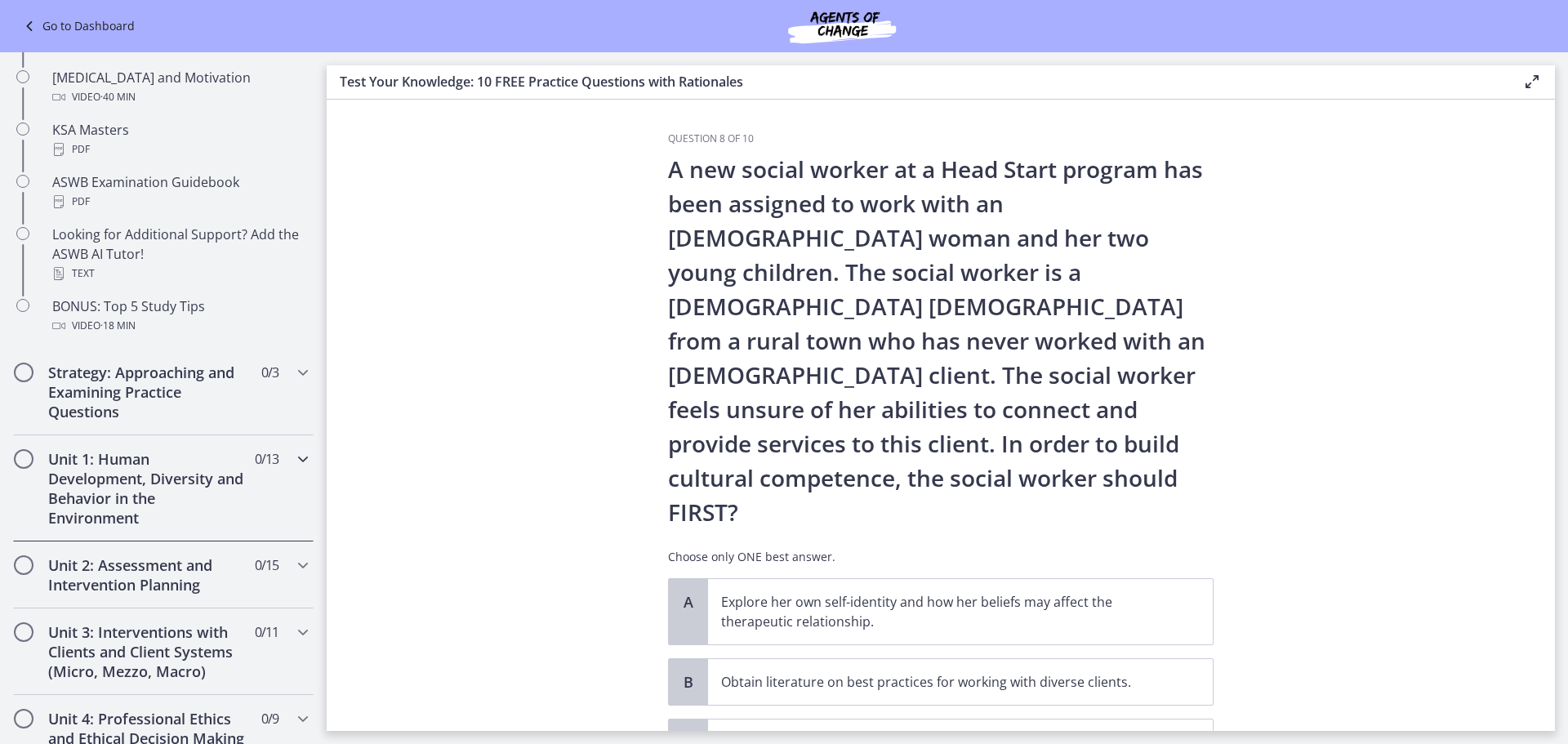
click at [197, 480] on h2 "Unit 1: Human Development, Diversity and Behavior in the Environment" at bounding box center [148, 488] width 199 height 79
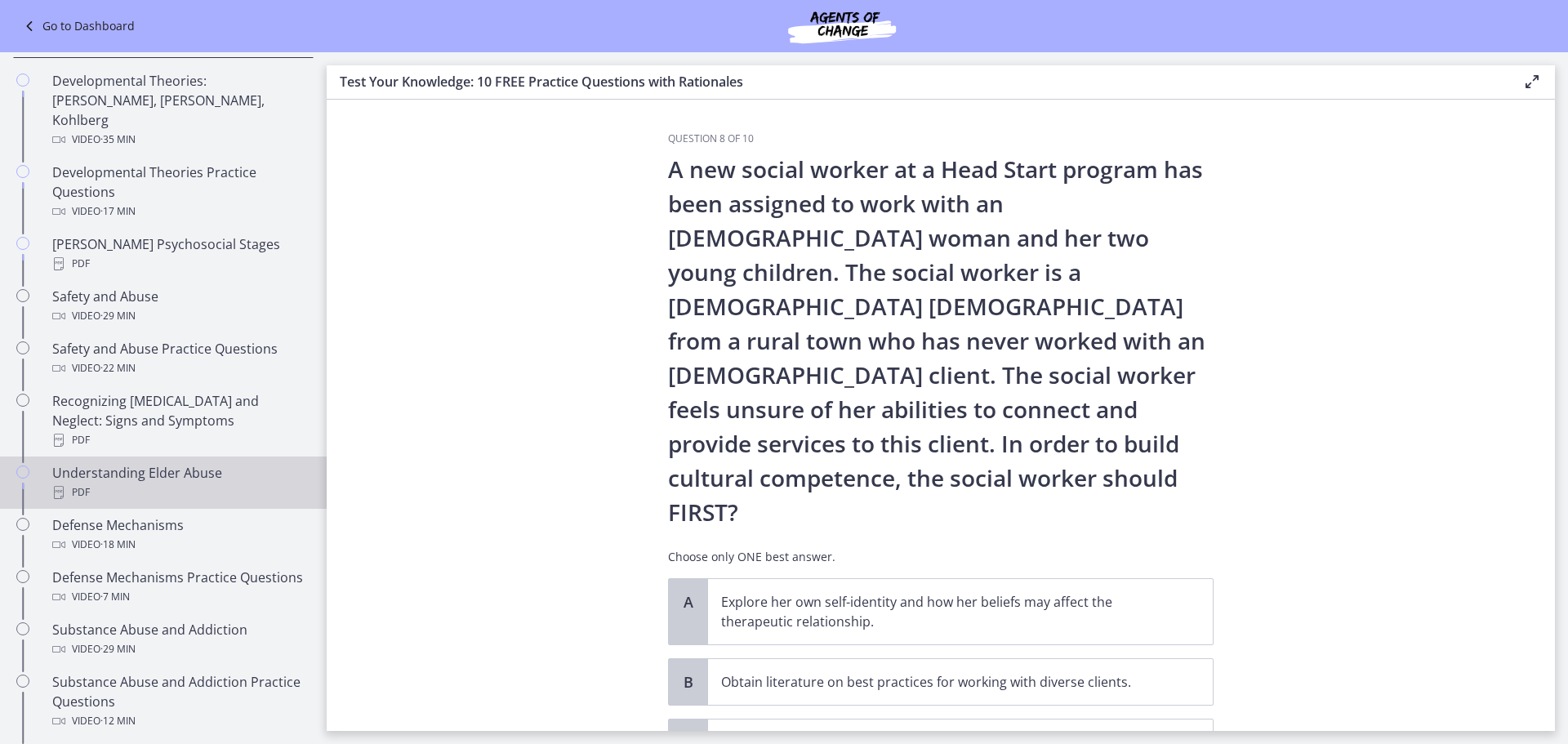
scroll to position [245, 0]
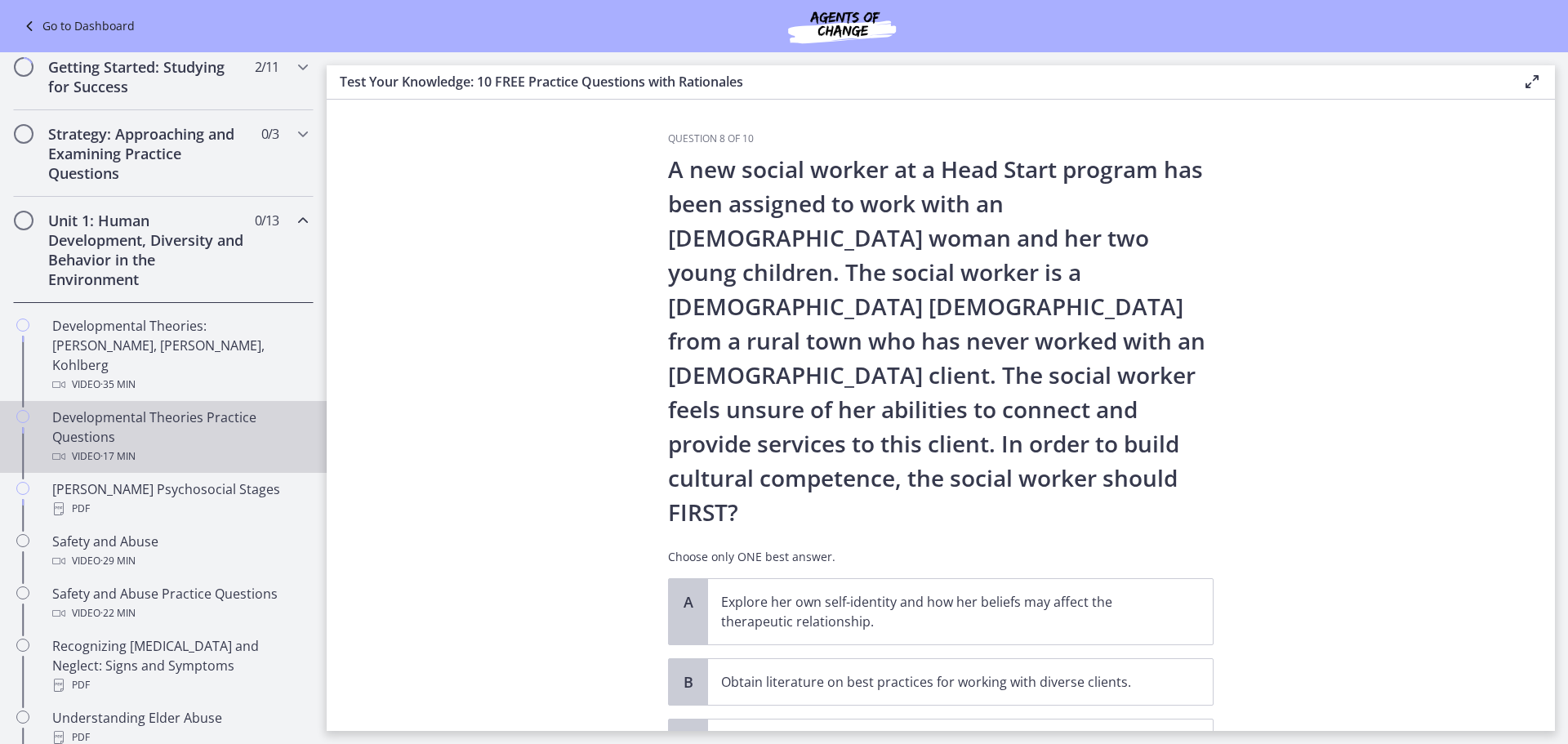
click at [203, 446] on div "Video · 17 min" at bounding box center [180, 456] width 255 height 19
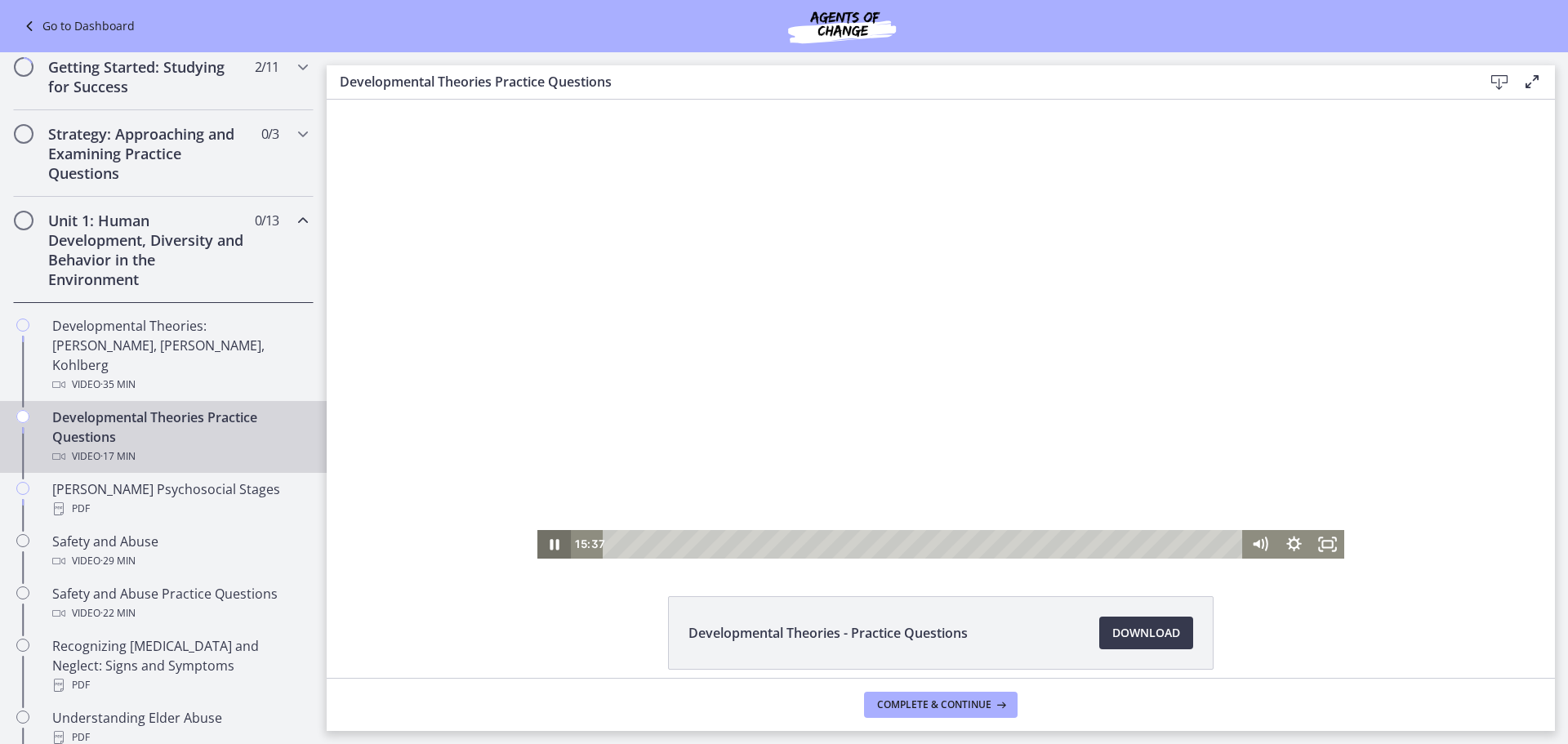
click at [547, 543] on icon "Pause" at bounding box center [554, 544] width 33 height 28
click at [551, 545] on icon "Play Video" at bounding box center [555, 545] width 9 height 13
drag, startPoint x: 542, startPoint y: 536, endPoint x: 568, endPoint y: 523, distance: 29.1
click at [543, 536] on icon "Pause" at bounding box center [554, 544] width 33 height 28
click at [1322, 545] on icon "Fullscreen" at bounding box center [1327, 544] width 40 height 34
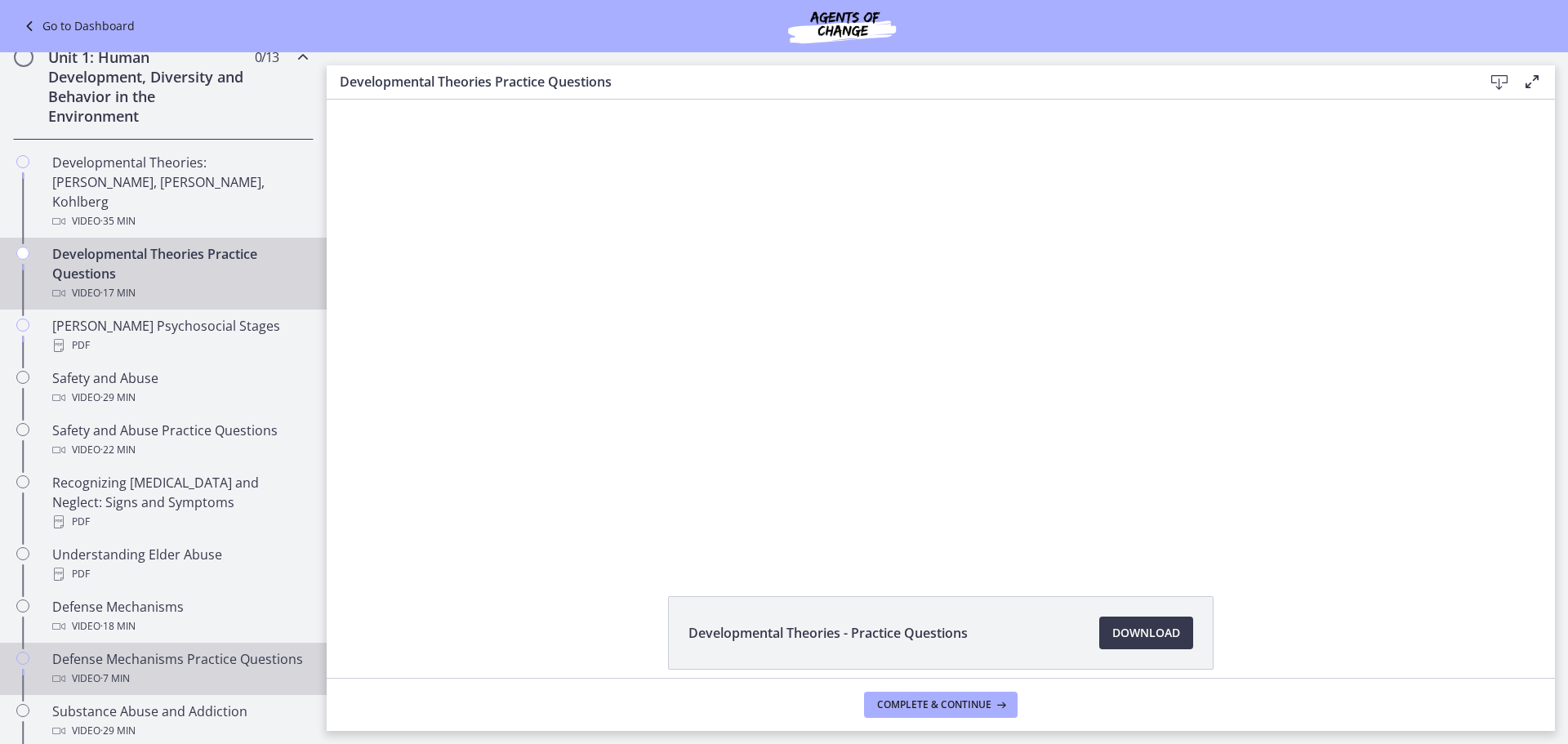
scroll to position [245, 0]
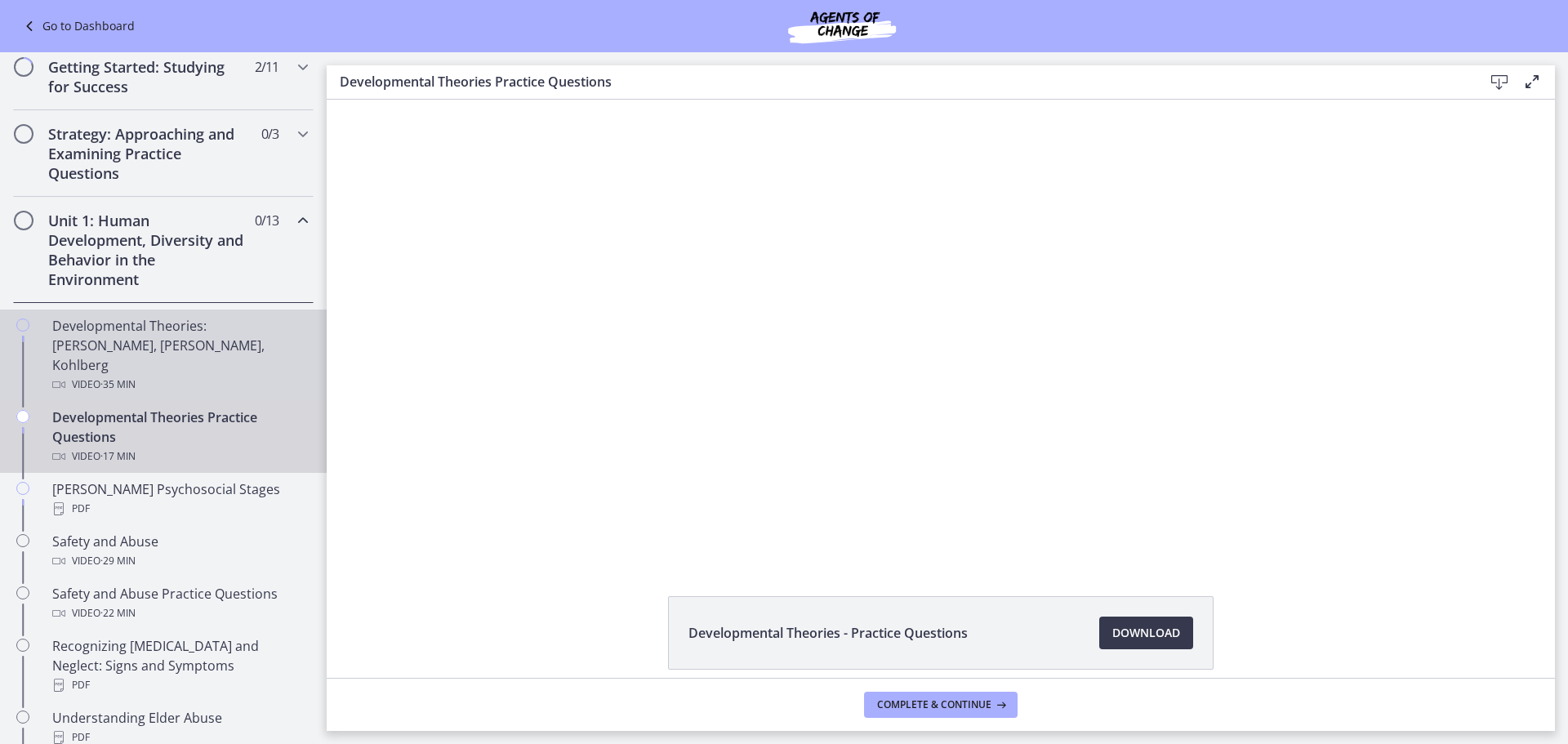
click at [201, 345] on div "Developmental Theories: [PERSON_NAME], [PERSON_NAME], Kohlberg Video · 35 min" at bounding box center [180, 355] width 255 height 79
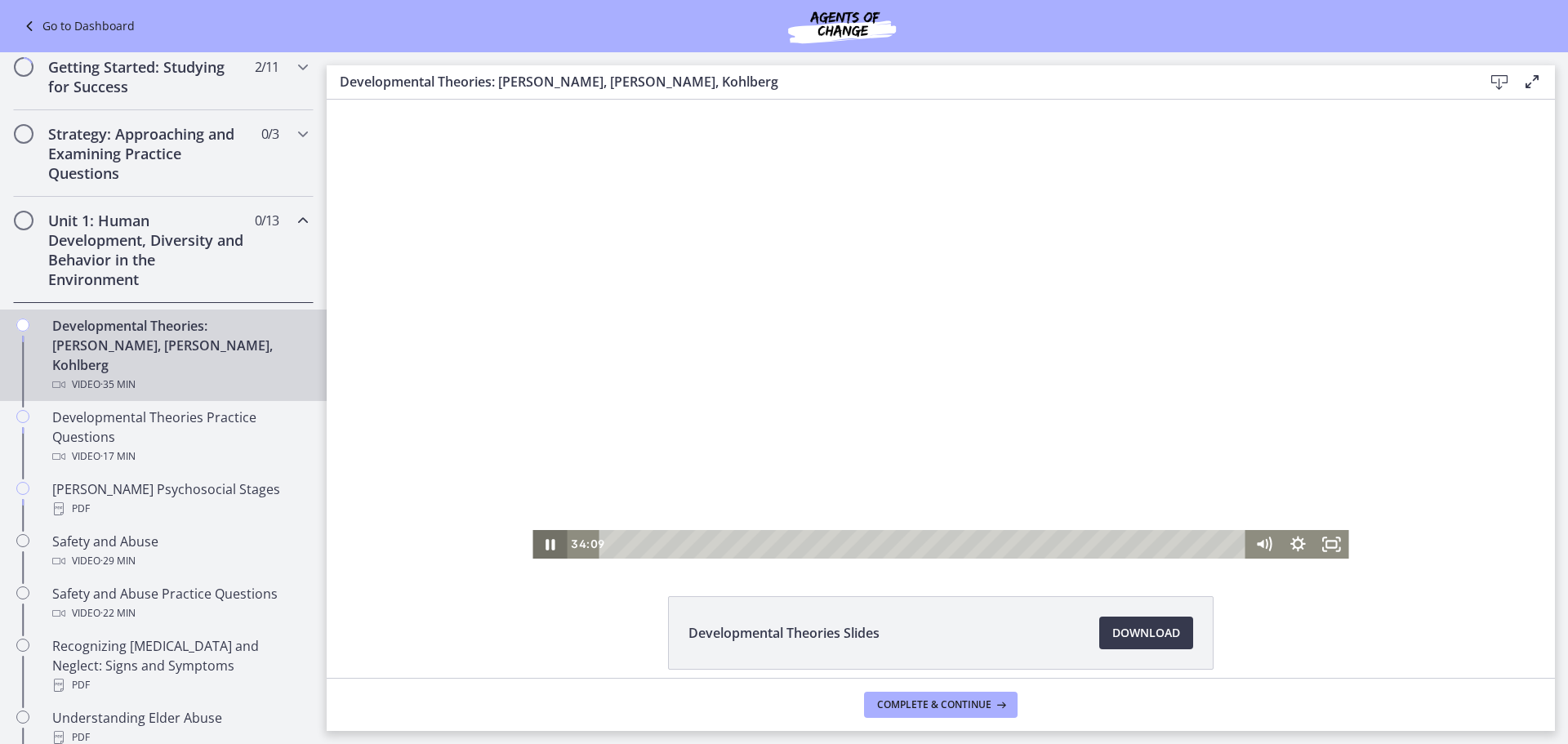
click at [545, 545] on icon "Pause" at bounding box center [549, 544] width 9 height 11
drag, startPoint x: 1218, startPoint y: 545, endPoint x: 556, endPoint y: 530, distance: 662.2
click at [553, 528] on div "Click for sound @keyframes VOLUME_SMALL_WAVE_FLASH { 0% { opacity: 0; } 33% { o…" at bounding box center [940, 329] width 816 height 459
click at [546, 544] on icon "Play Video" at bounding box center [551, 545] width 11 height 14
click at [1325, 548] on icon "Fullscreen" at bounding box center [1332, 544] width 41 height 34
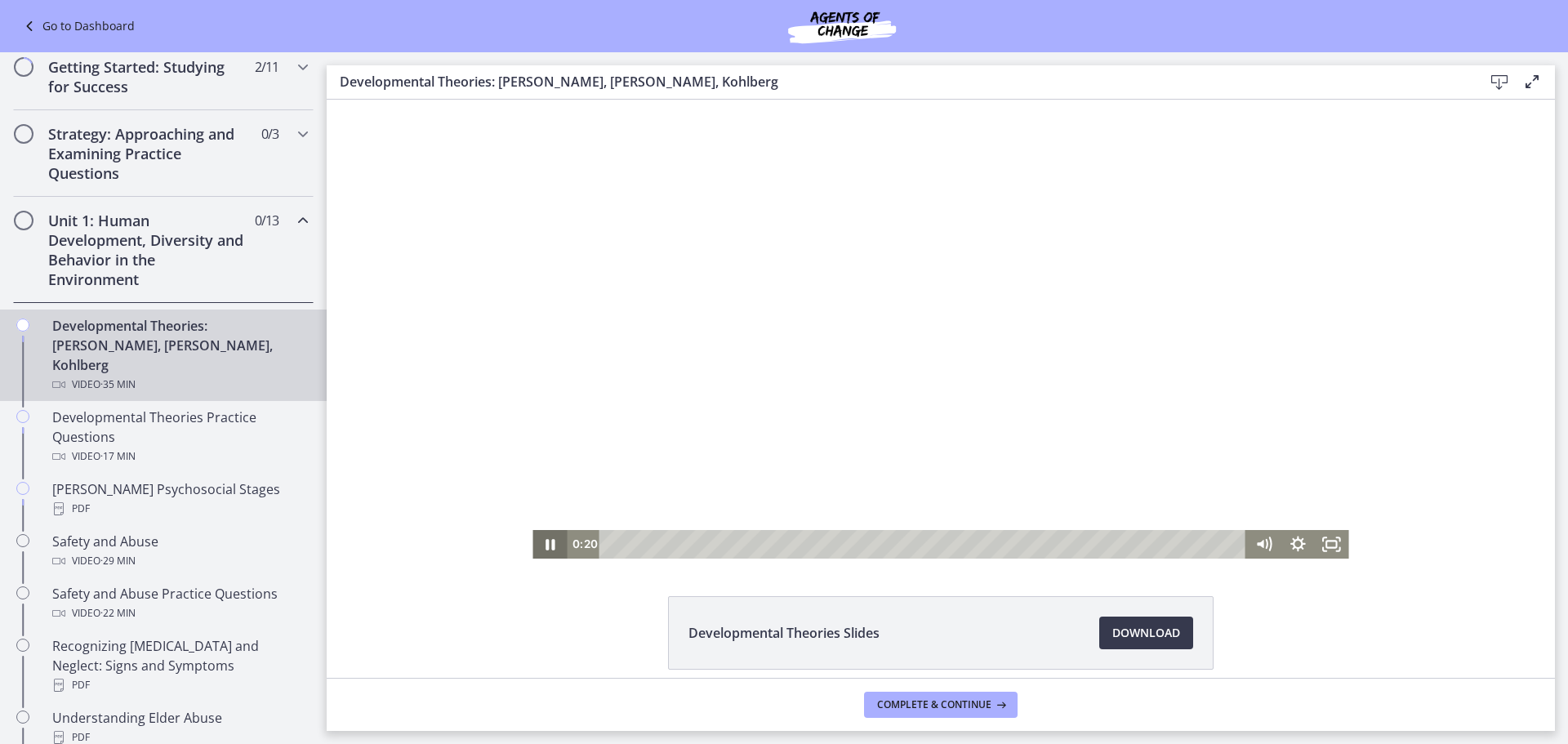
drag, startPoint x: 543, startPoint y: 546, endPoint x: 548, endPoint y: 538, distance: 9.4
click at [543, 544] on icon "Pause" at bounding box center [549, 544] width 34 height 28
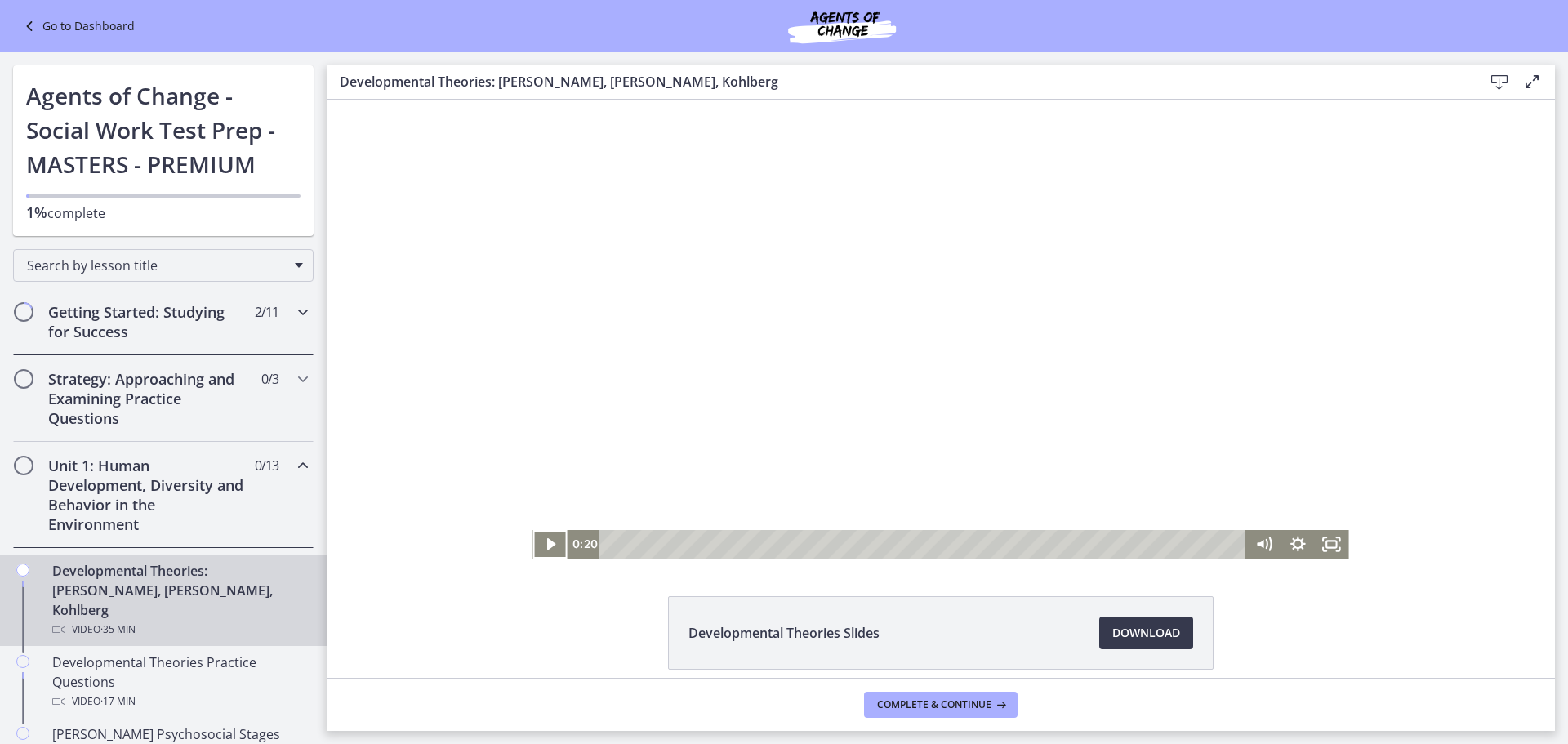
click at [264, 311] on span "2 / 11 Completed" at bounding box center [266, 312] width 23 height 19
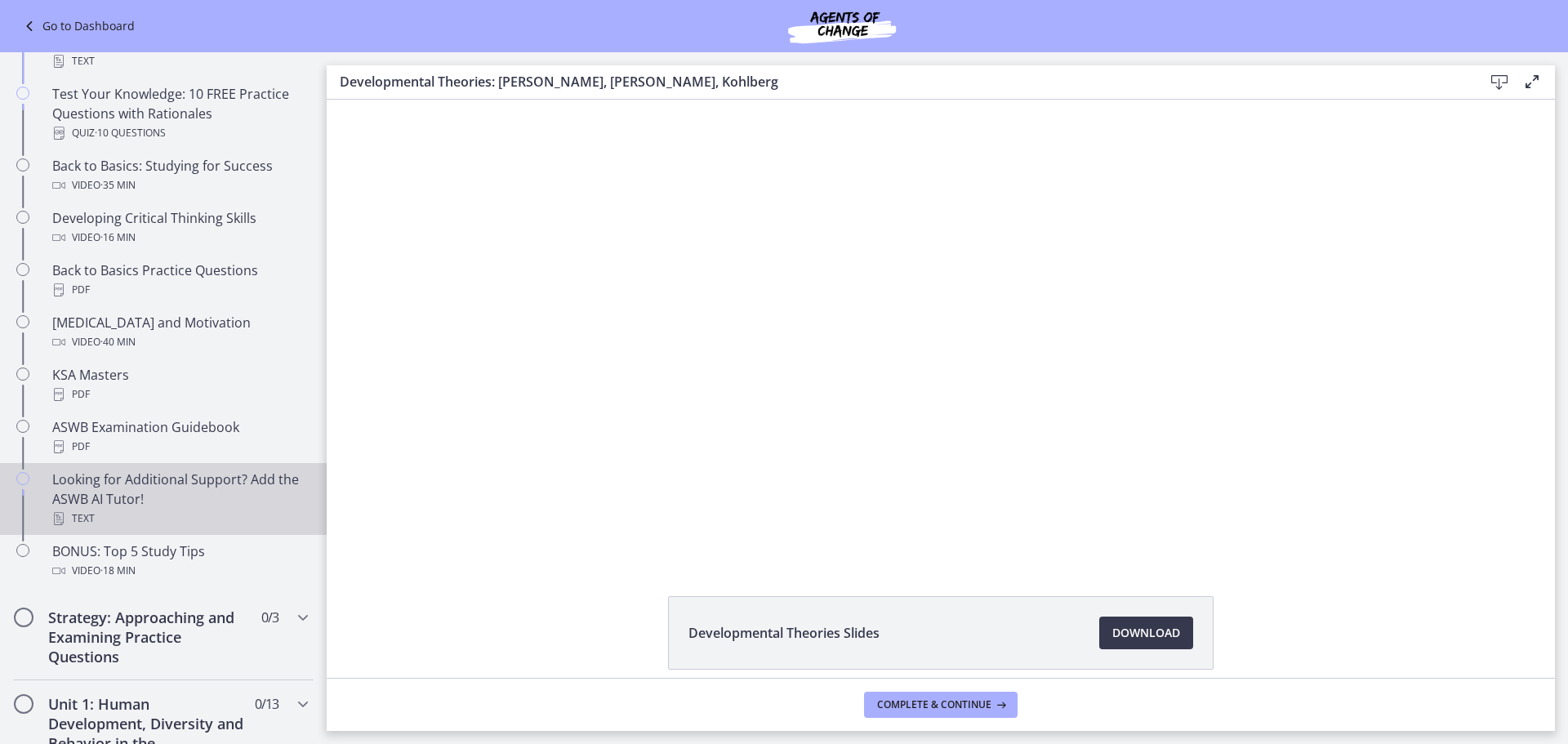
scroll to position [490, 0]
